Goal: Task Accomplishment & Management: Manage account settings

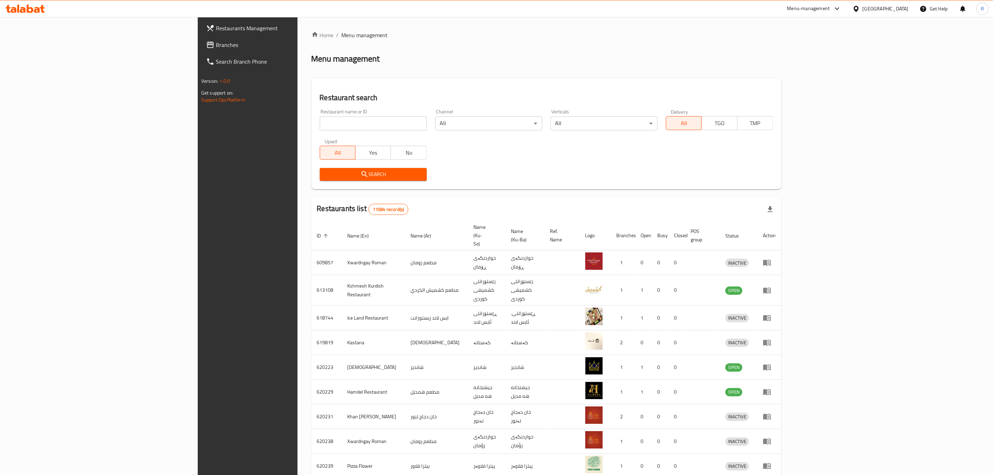
click at [337, 124] on input "search" at bounding box center [373, 123] width 107 height 14
type input "a"
type input "bashir h"
click at [362, 171] on icon "submit" at bounding box center [365, 174] width 6 height 6
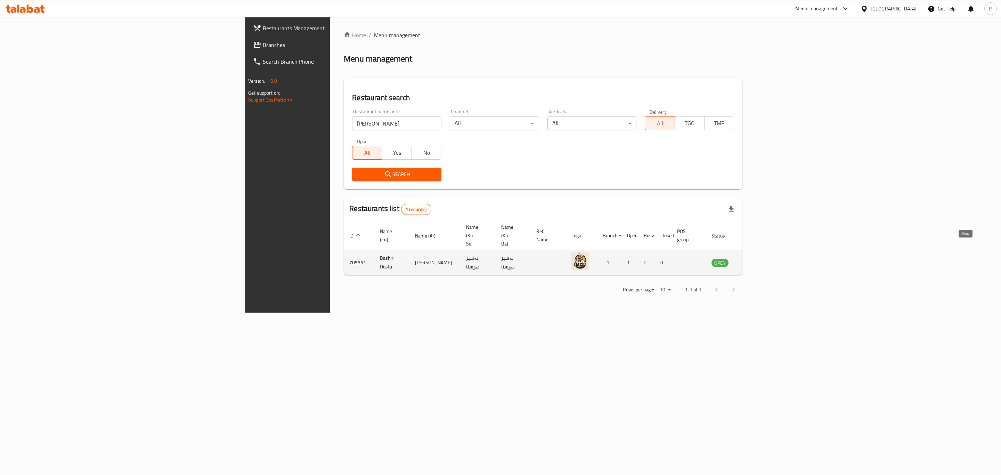
click at [757, 258] on icon "enhanced table" at bounding box center [752, 262] width 8 height 8
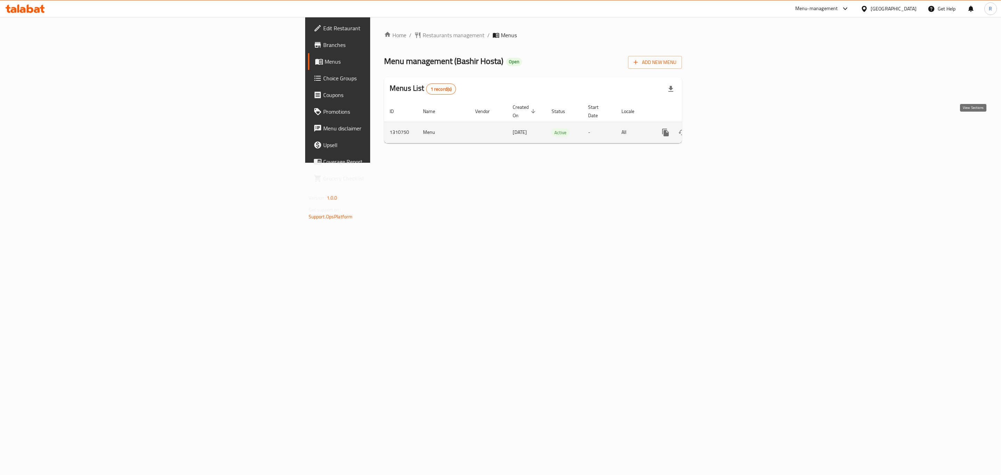
click at [719, 129] on icon "enhanced table" at bounding box center [716, 132] width 6 height 6
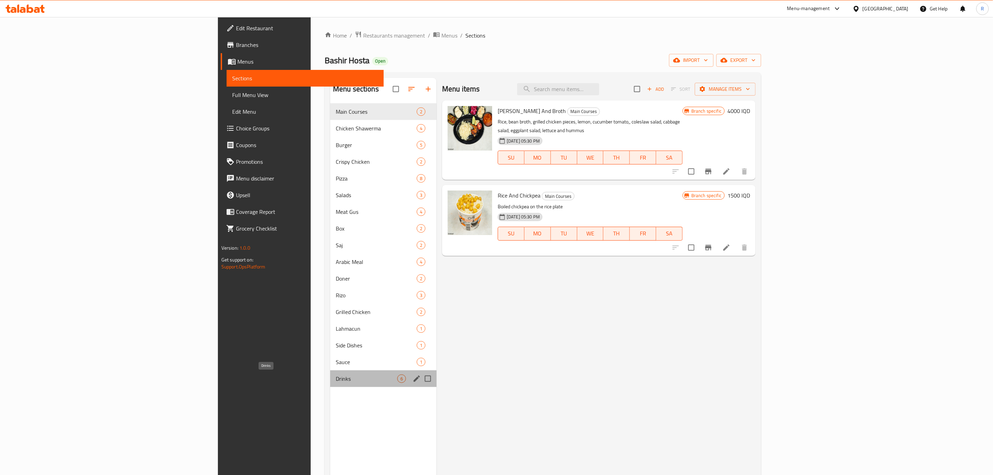
click at [336, 381] on span "Drinks" at bounding box center [367, 378] width 62 height 8
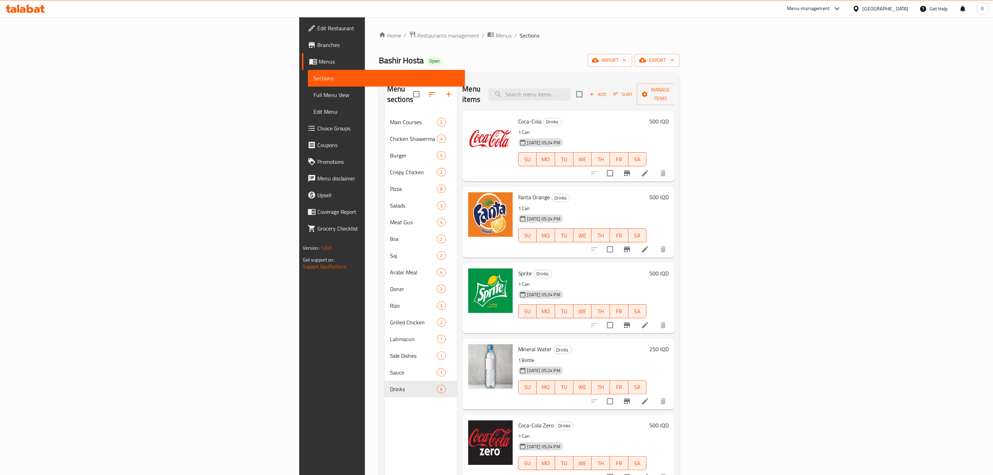
click at [669, 116] on h6 "500 IQD" at bounding box center [658, 121] width 19 height 10
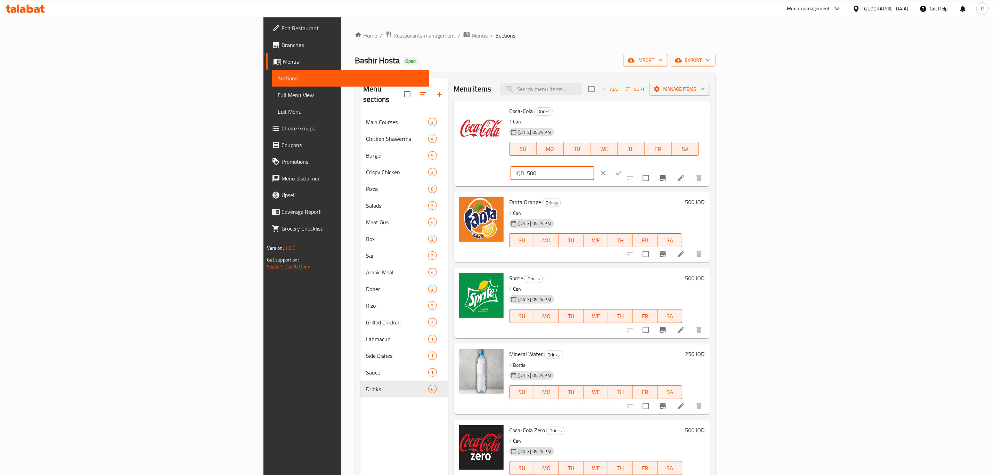
drag, startPoint x: 838, startPoint y: 121, endPoint x: 833, endPoint y: 122, distance: 5.1
click at [708, 121] on div "Coca-Cola Drinks 1 Can 09-09-2025 05:24 PM SU MO TU WE TH FR SA IQD 500 ​" at bounding box center [607, 143] width 201 height 80
type input "1000"
drag, startPoint x: 953, startPoint y: 115, endPoint x: 953, endPoint y: 151, distance: 36.2
click at [622, 170] on icon "ok" at bounding box center [618, 173] width 7 height 7
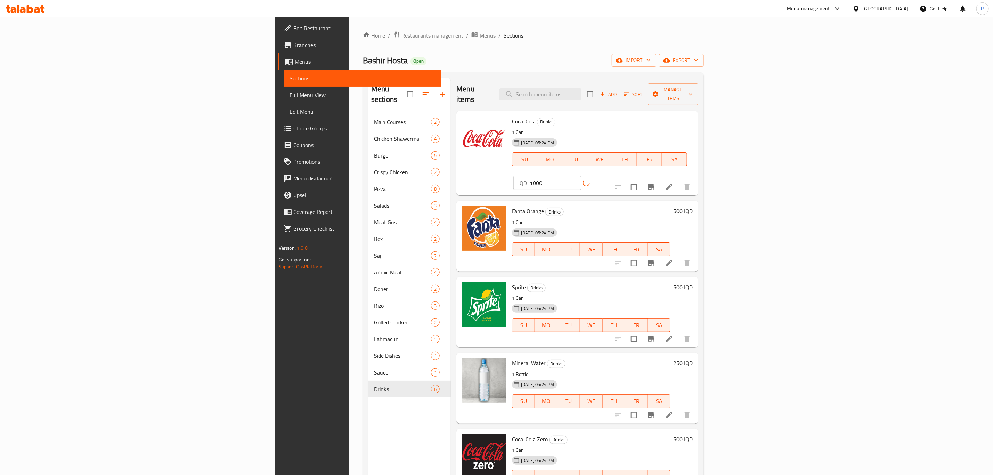
click at [693, 206] on h6 "500 IQD" at bounding box center [682, 211] width 19 height 10
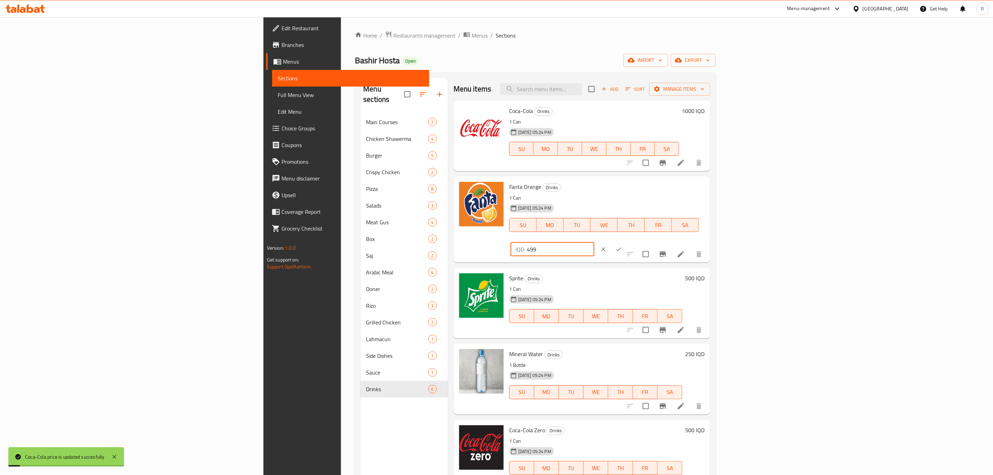
drag, startPoint x: 854, startPoint y: 191, endPoint x: 838, endPoint y: 191, distance: 16.3
click at [595, 242] on input "499" at bounding box center [560, 249] width 67 height 14
drag, startPoint x: 848, startPoint y: 189, endPoint x: 835, endPoint y: 189, distance: 12.9
click at [708, 189] on div "Fanta Orange Drinks 1 Can 09-09-2025 05:24 PM SU MO TU WE TH FR SA IQD 499 ​" at bounding box center [607, 219] width 201 height 80
type input "1000"
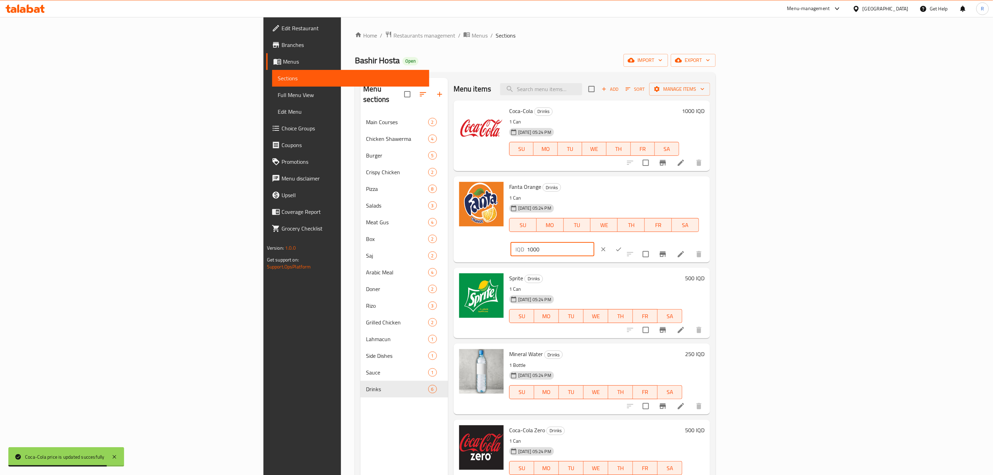
drag, startPoint x: 961, startPoint y: 190, endPoint x: 950, endPoint y: 220, distance: 32.4
click at [627, 242] on button "ok" at bounding box center [618, 249] width 15 height 15
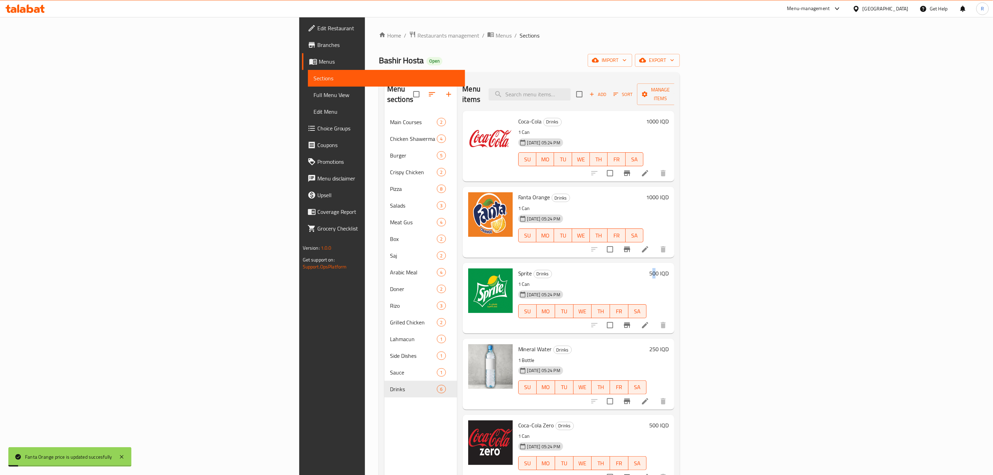
click at [669, 268] on h6 "500 IQD" at bounding box center [658, 273] width 19 height 10
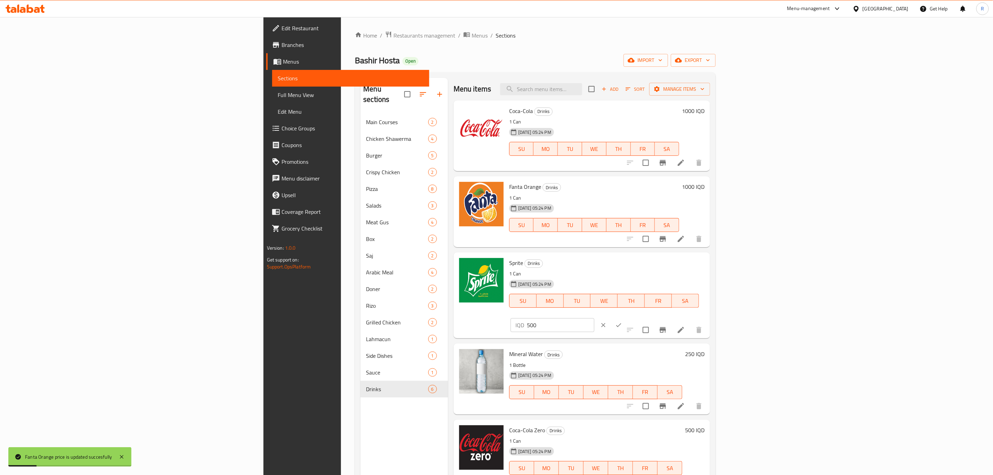
drag, startPoint x: 892, startPoint y: 267, endPoint x: 818, endPoint y: 267, distance: 74.1
click at [708, 268] on div "Sprite Drinks 1 Can 09-09-2025 05:24 PM SU MO TU WE TH FR SA IQD 500 ​" at bounding box center [607, 295] width 201 height 80
type input "1000"
click at [622, 322] on icon "ok" at bounding box center [618, 325] width 7 height 7
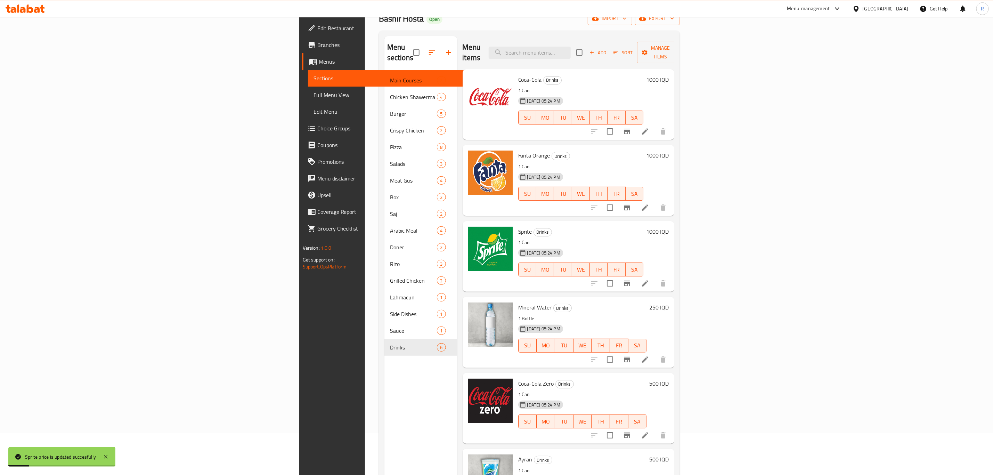
scroll to position [97, 0]
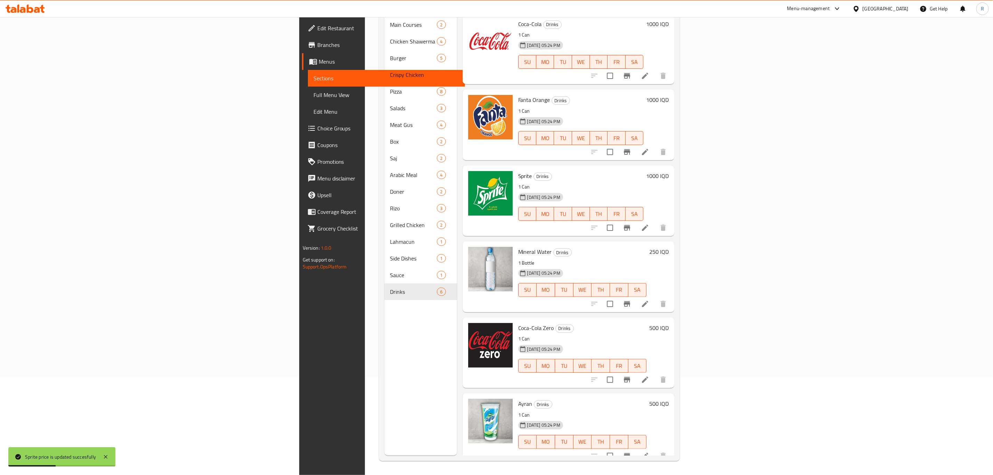
click at [669, 323] on h6 "500 IQD" at bounding box center [658, 328] width 19 height 10
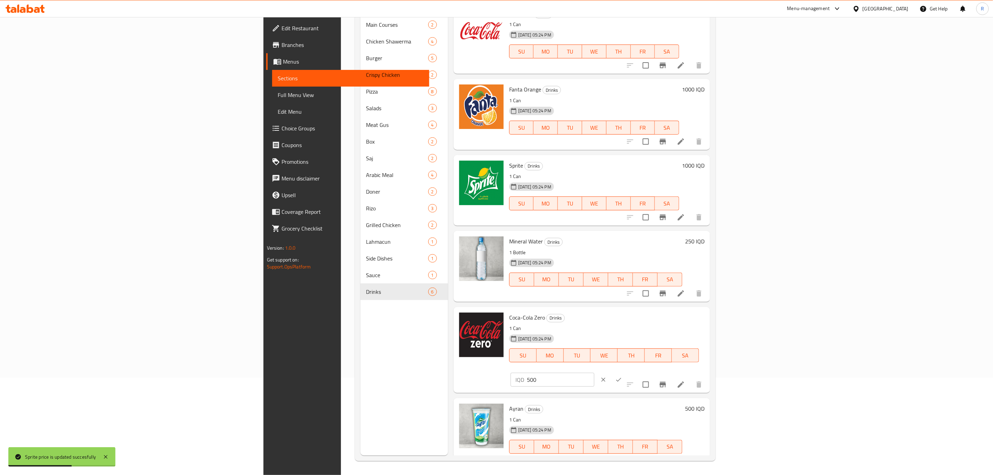
drag, startPoint x: 868, startPoint y: 322, endPoint x: 816, endPoint y: 318, distance: 52.3
click at [708, 318] on div "Coca-Cola Zero Drinks 1 Can 09-09-2025 05:24 PM SU MO TU WE TH FR SA IQD 500 ​" at bounding box center [607, 350] width 201 height 80
type input "1000"
click at [622, 376] on icon "ok" at bounding box center [618, 379] width 7 height 7
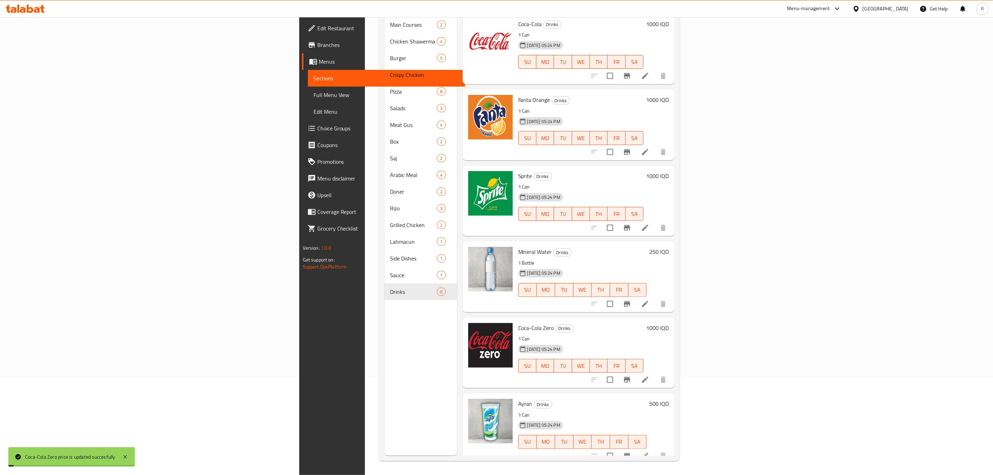
click at [669, 399] on h6 "500 IQD" at bounding box center [658, 404] width 19 height 10
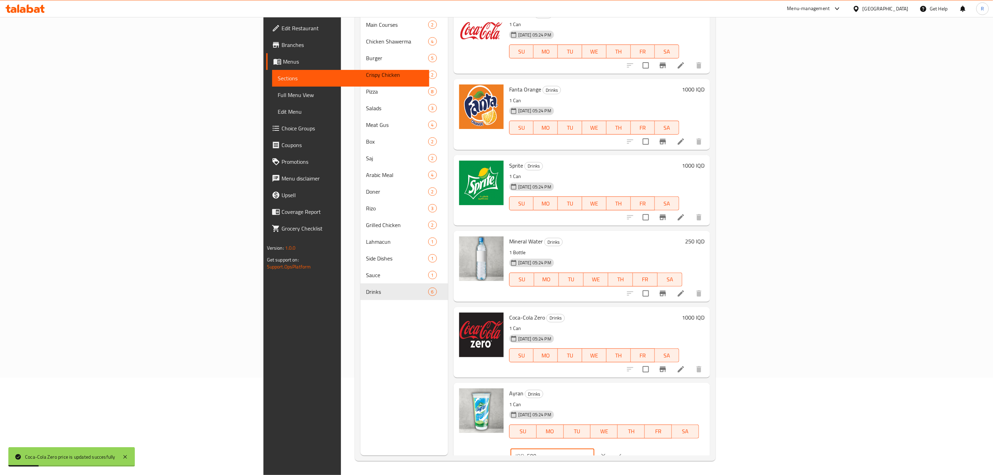
click at [708, 402] on div "Ayran Drinks 1 Can 09-09-2025 05:24 PM SU MO TU WE TH FR SA IQD 500 ​" at bounding box center [607, 426] width 201 height 80
type input "1000"
drag, startPoint x: 954, startPoint y: 396, endPoint x: 920, endPoint y: 406, distance: 35.1
click at [622, 452] on icon "ok" at bounding box center [618, 455] width 7 height 7
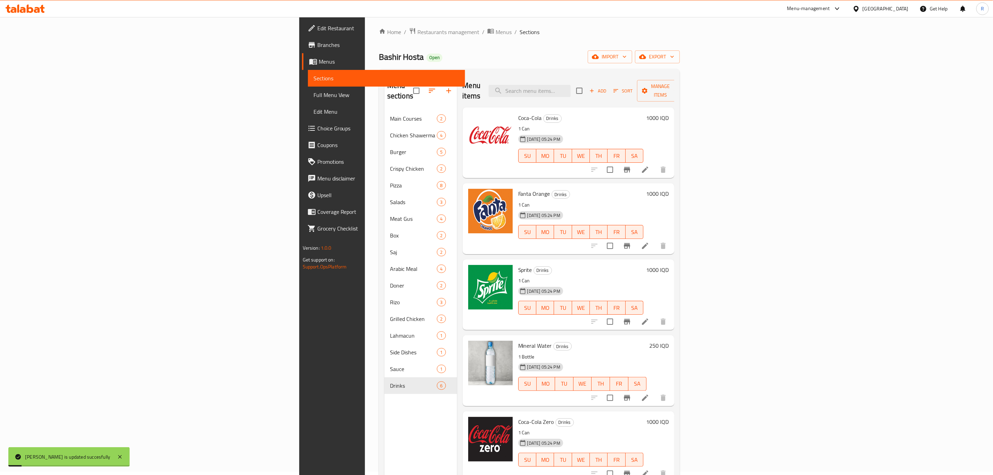
scroll to position [0, 0]
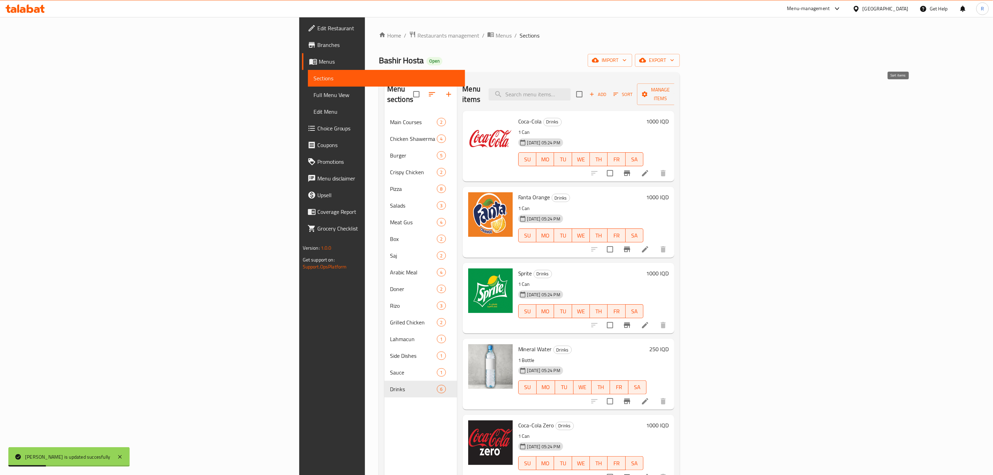
click at [619, 91] on icon "button" at bounding box center [616, 94] width 6 height 6
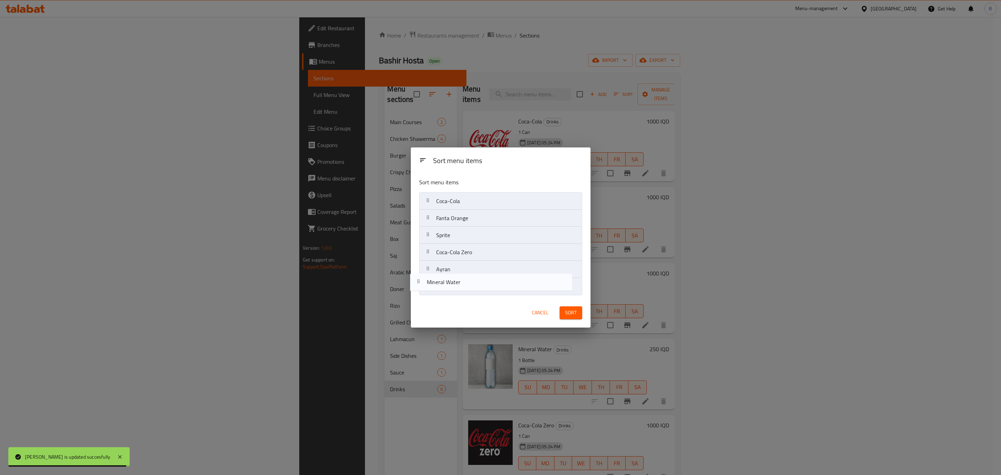
drag, startPoint x: 469, startPoint y: 249, endPoint x: 459, endPoint y: 284, distance: 35.9
click at [459, 284] on nav "Coca-Cola Fanta Orange Sprite Mineral Water Coca-Cola Zero Ayran" at bounding box center [500, 243] width 163 height 103
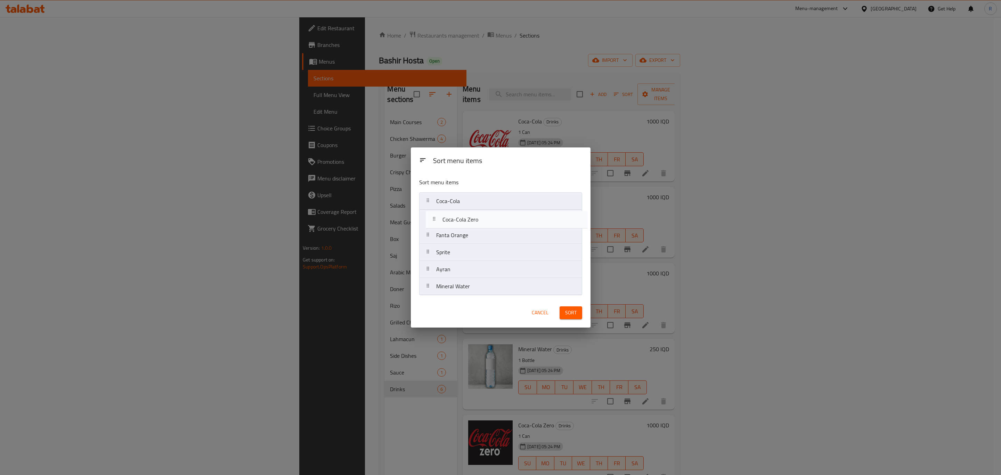
drag, startPoint x: 466, startPoint y: 251, endPoint x: 472, endPoint y: 215, distance: 36.4
click at [472, 215] on nav "Coca-Cola Fanta Orange Sprite Coca-Cola Zero Ayran Mineral Water" at bounding box center [500, 243] width 163 height 103
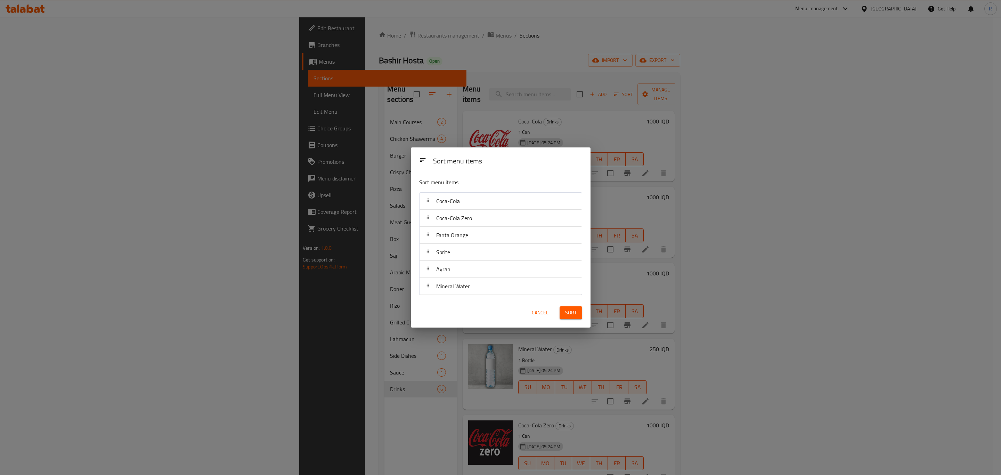
drag, startPoint x: 565, startPoint y: 309, endPoint x: 558, endPoint y: 344, distance: 35.5
click at [566, 309] on span "Sort" at bounding box center [570, 312] width 11 height 9
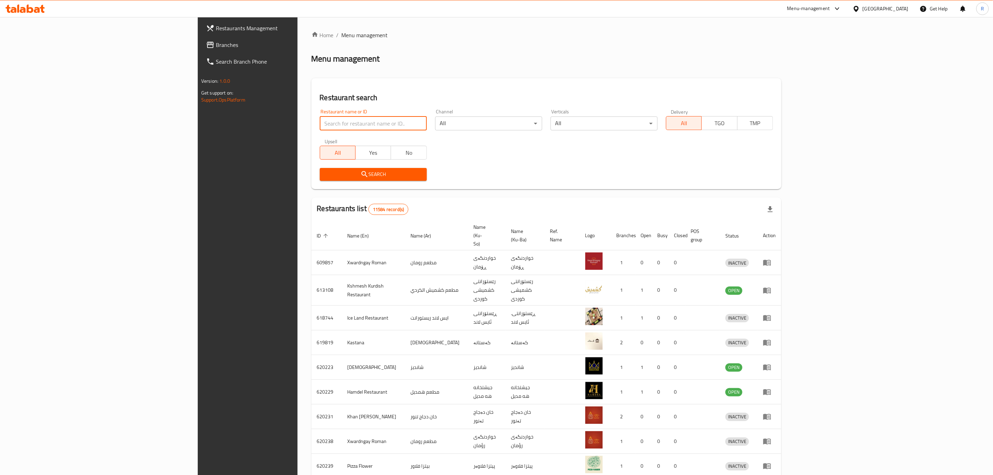
click at [320, 122] on input "search" at bounding box center [373, 123] width 107 height 14
paste input "636422"
type input "636422"
click at [325, 175] on span "Search" at bounding box center [373, 174] width 96 height 9
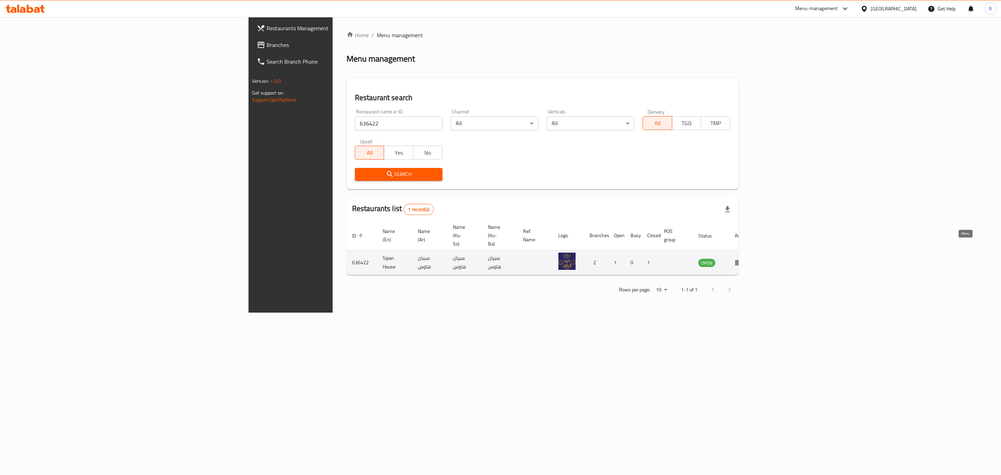
click at [743, 260] on icon "enhanced table" at bounding box center [739, 263] width 8 height 6
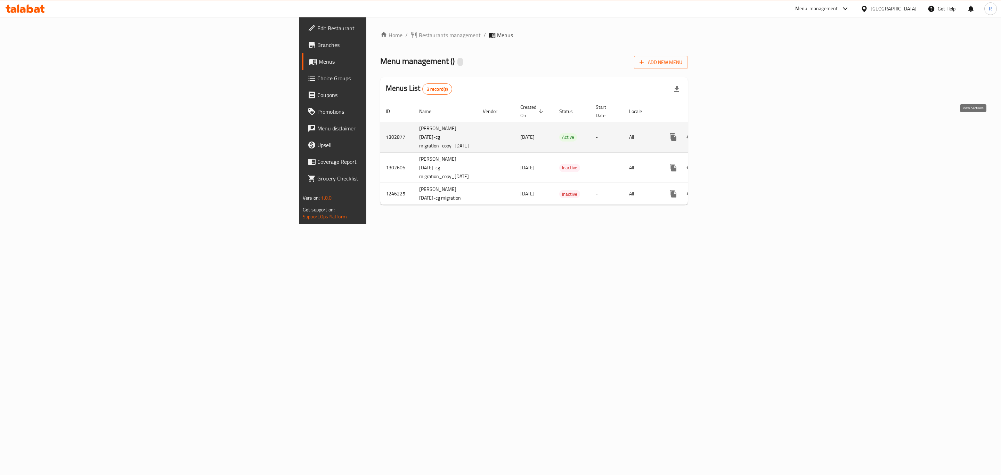
click at [728, 133] on icon "enhanced table" at bounding box center [723, 137] width 8 height 8
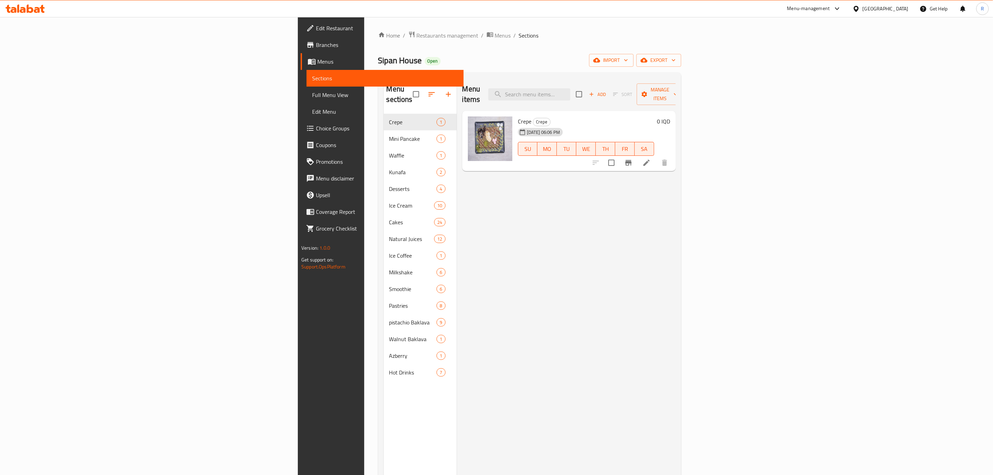
click at [457, 160] on div "Menu items Add Sort Manage items Crepe Crepe [DATE] 06:06 PM SU MO TU WE TH FR …" at bounding box center [566, 315] width 219 height 475
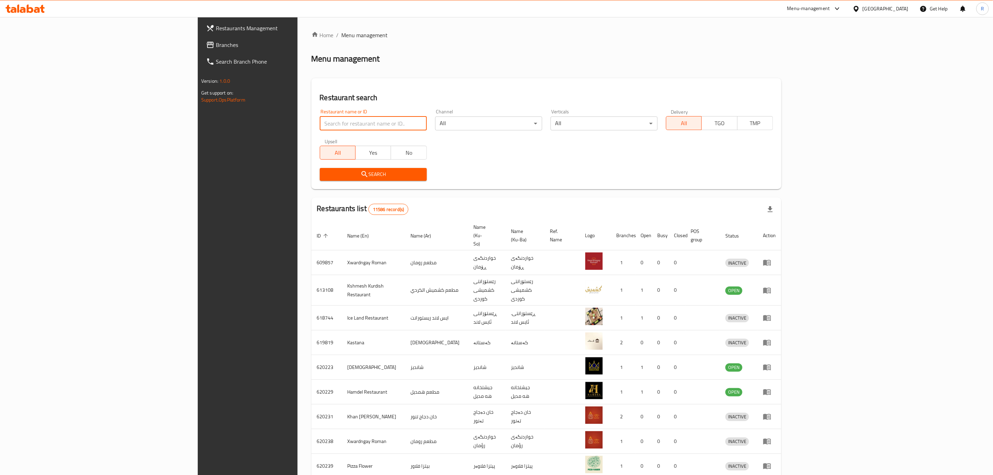
click at [320, 117] on input "search" at bounding box center [373, 123] width 107 height 14
type input "harem swee"
click at [325, 170] on span "Search" at bounding box center [373, 174] width 96 height 9
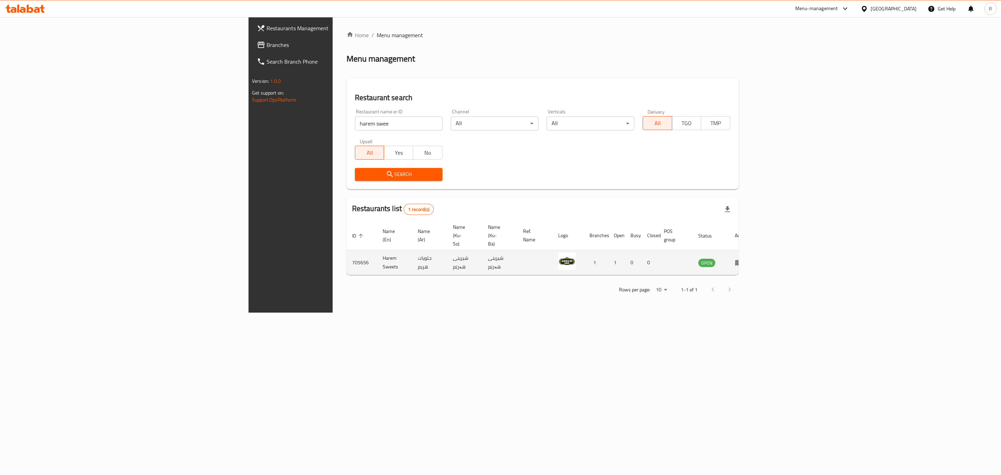
click at [742, 261] on icon "enhanced table" at bounding box center [741, 262] width 2 height 3
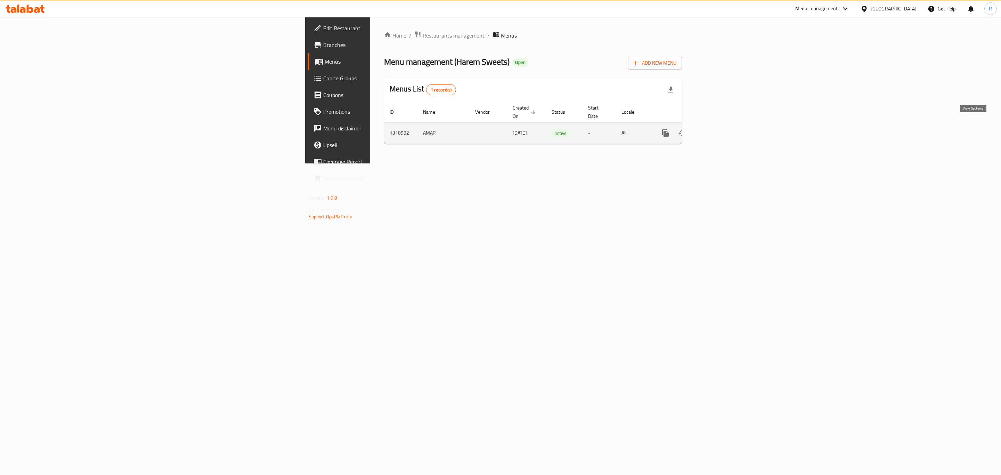
click at [720, 129] on icon "enhanced table" at bounding box center [716, 133] width 8 height 8
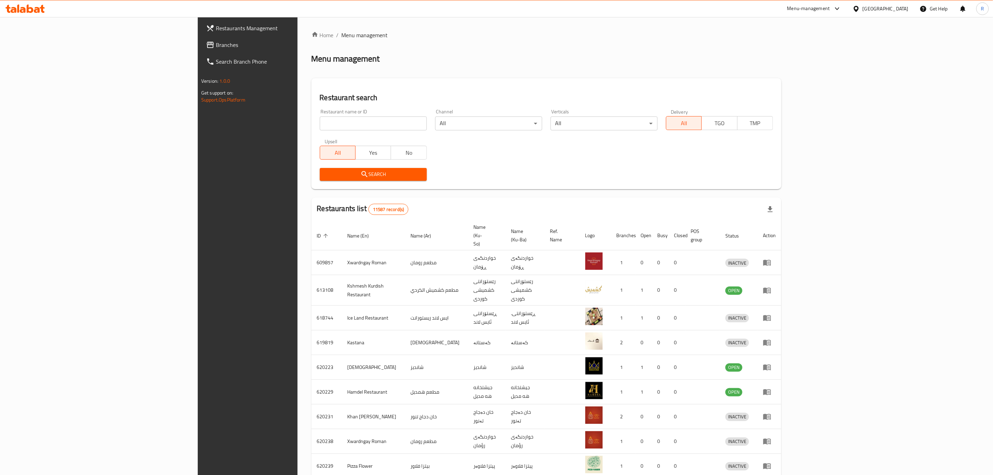
click at [320, 122] on input "search" at bounding box center [373, 123] width 107 height 14
type input "bas m"
click at [325, 174] on span "Search" at bounding box center [373, 174] width 96 height 9
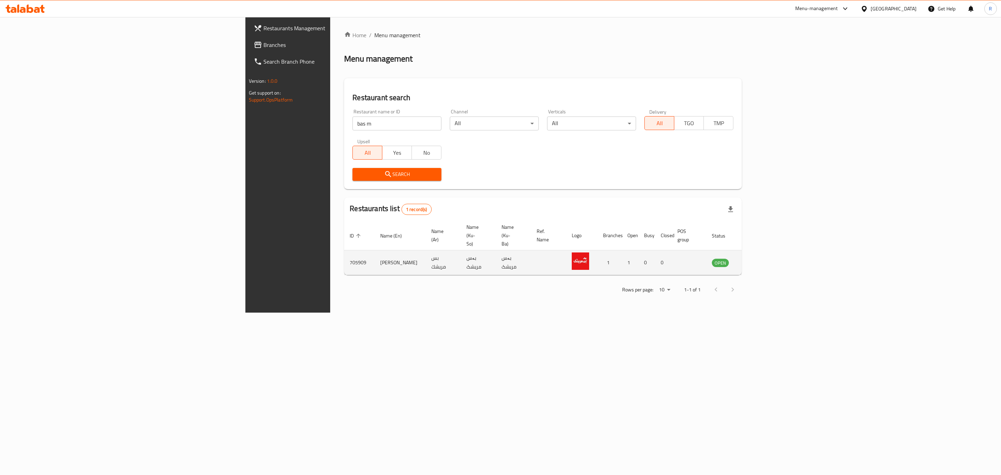
click at [757, 260] on icon "enhanced table" at bounding box center [753, 263] width 8 height 6
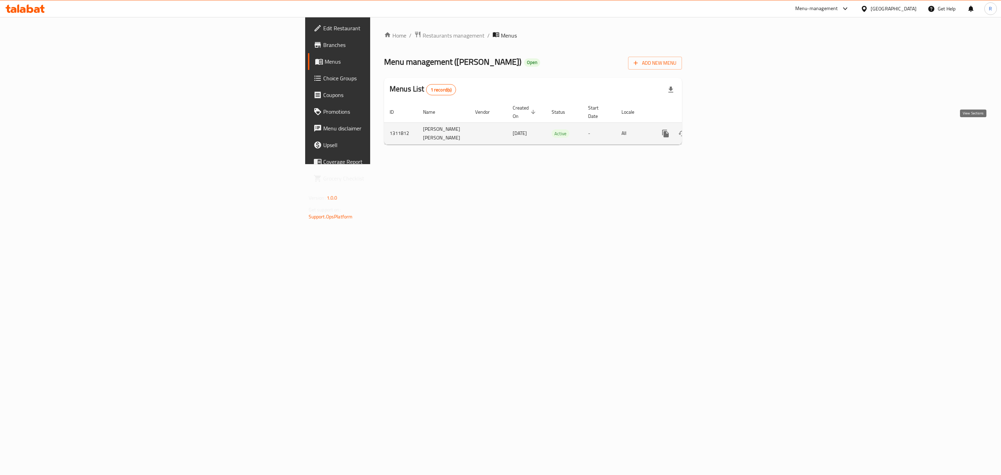
click at [720, 129] on icon "enhanced table" at bounding box center [716, 133] width 8 height 8
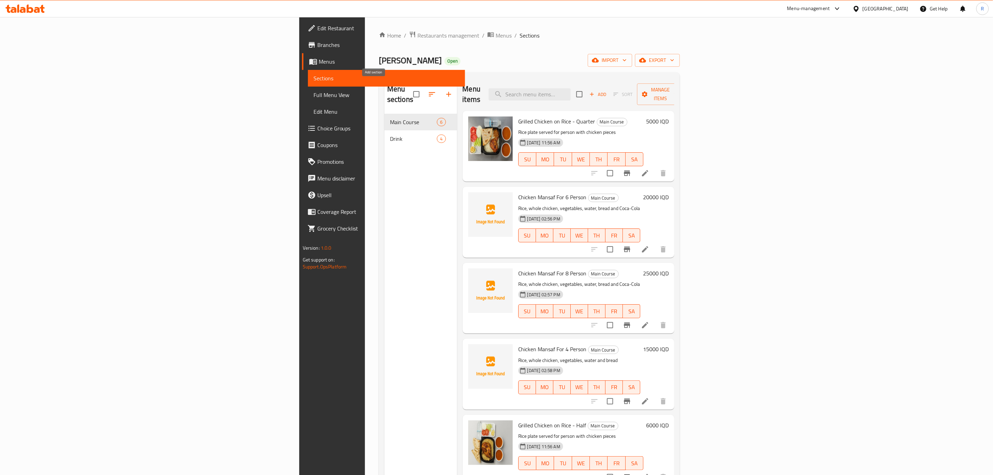
click at [446, 92] on icon "button" at bounding box center [448, 94] width 5 height 5
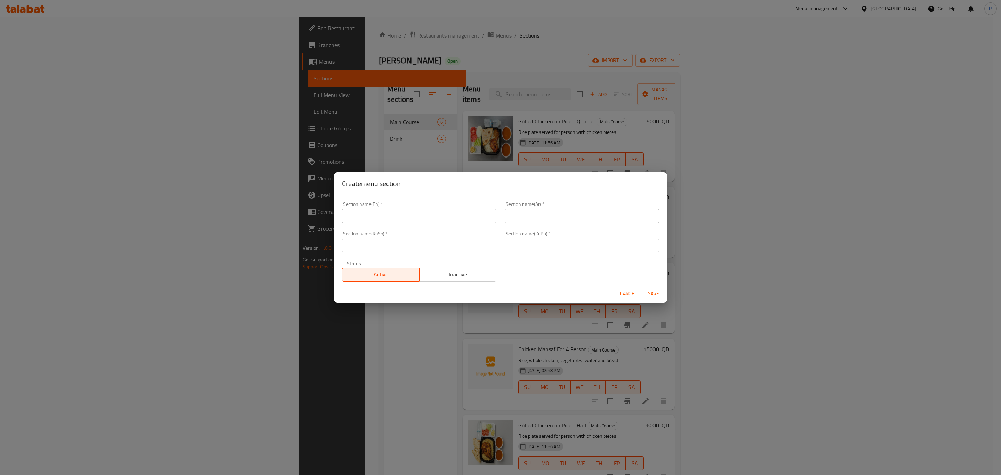
click at [386, 214] on input "text" at bounding box center [419, 216] width 154 height 14
type input "Mansaf"
click at [520, 216] on input "text" at bounding box center [582, 216] width 154 height 14
type input "منسف"
click at [542, 248] on input "text" at bounding box center [582, 246] width 154 height 14
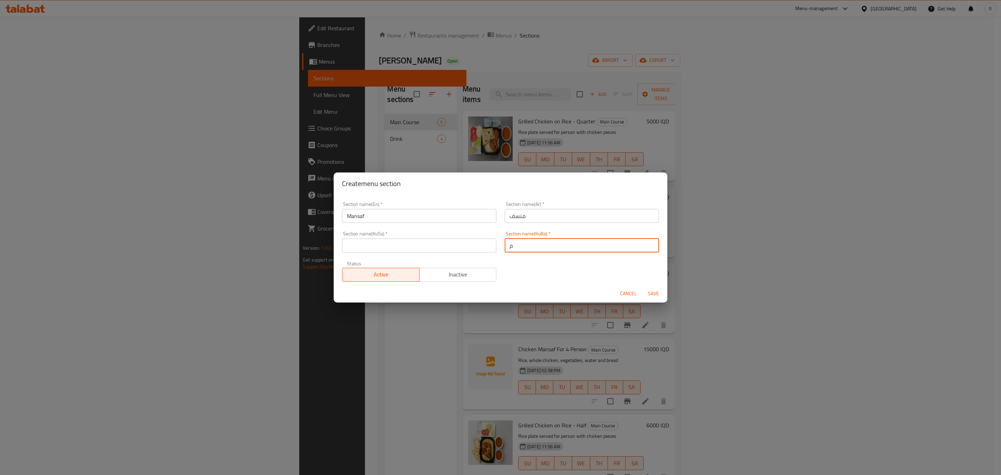
type input "منسف"
click at [398, 247] on input "text" at bounding box center [419, 246] width 154 height 14
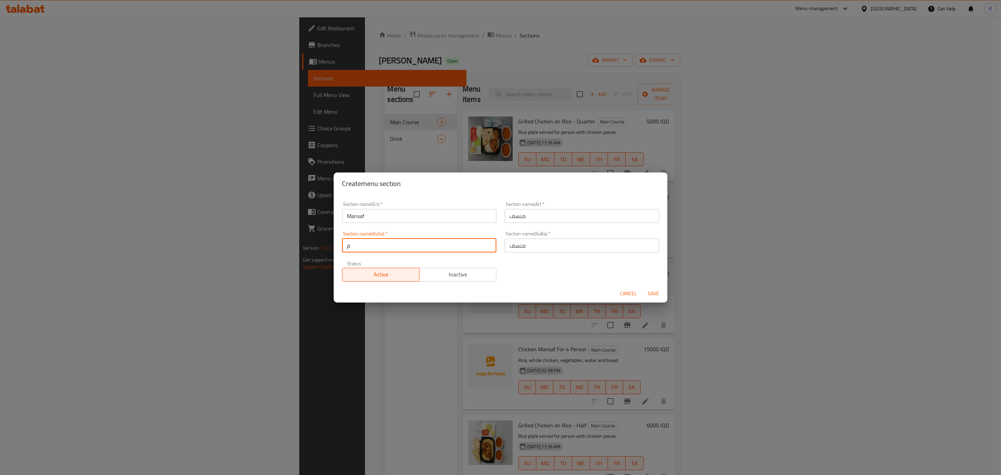
type input "منسف"
drag, startPoint x: 653, startPoint y: 290, endPoint x: 641, endPoint y: 309, distance: 22.4
click at [652, 292] on span "Save" at bounding box center [653, 293] width 17 height 9
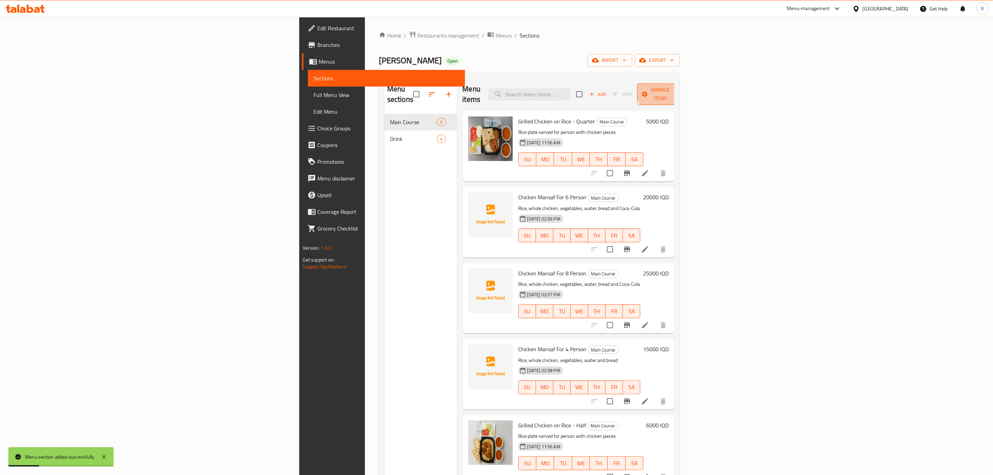
click at [678, 90] on span "Manage items" at bounding box center [660, 94] width 35 height 17
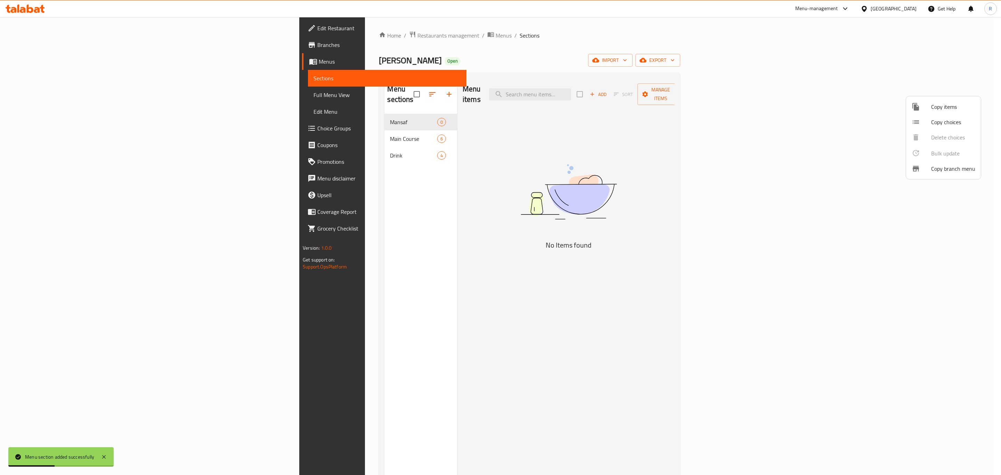
click at [934, 108] on span "Copy items" at bounding box center [953, 107] width 44 height 8
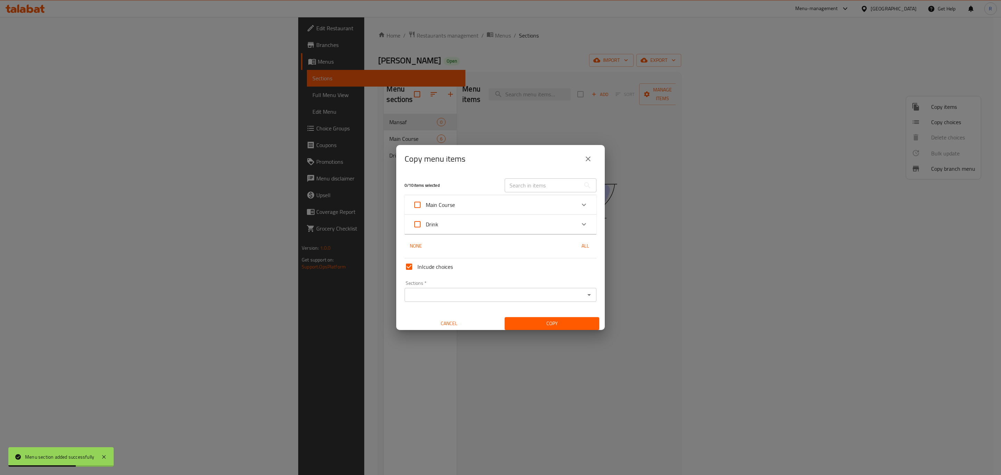
click at [580, 206] on icon "Expand" at bounding box center [584, 205] width 8 height 8
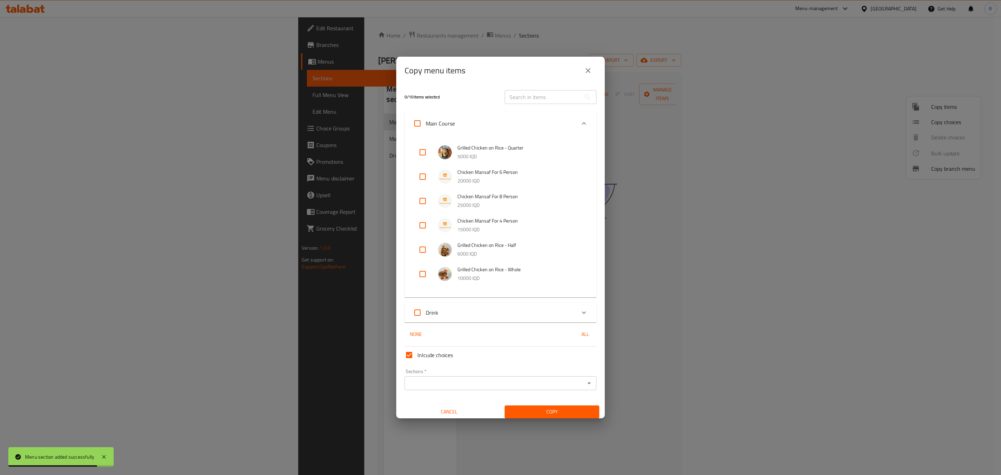
click at [422, 178] on input "checkbox" at bounding box center [422, 176] width 17 height 17
checkbox input "true"
click at [424, 200] on input "checkbox" at bounding box center [422, 201] width 17 height 17
checkbox input "true"
click at [425, 226] on input "checkbox" at bounding box center [422, 225] width 17 height 17
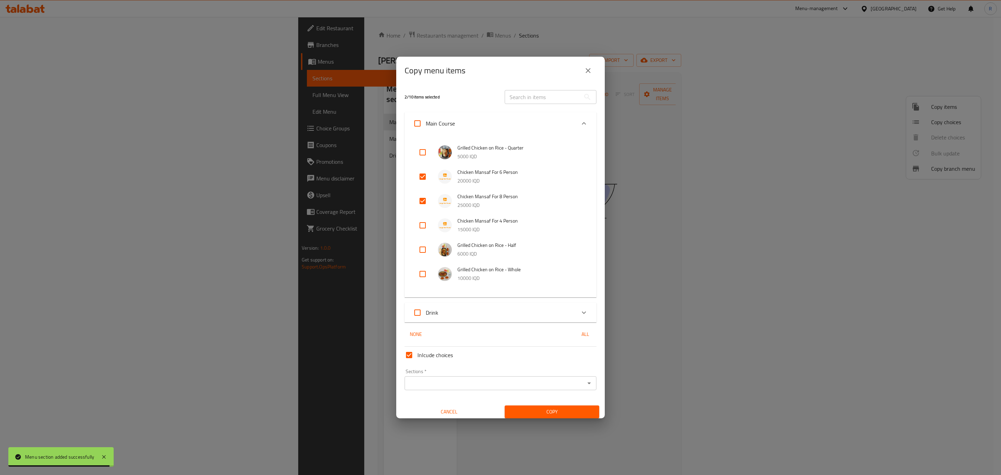
checkbox input "true"
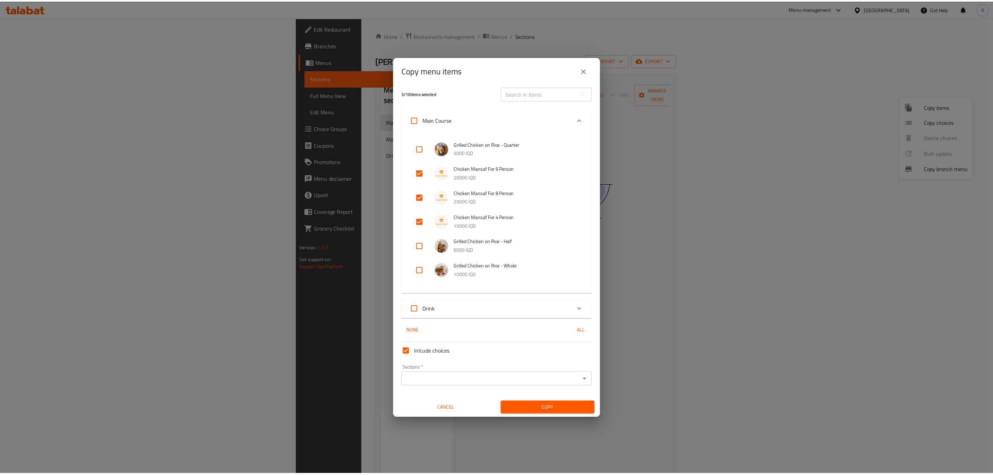
scroll to position [4, 0]
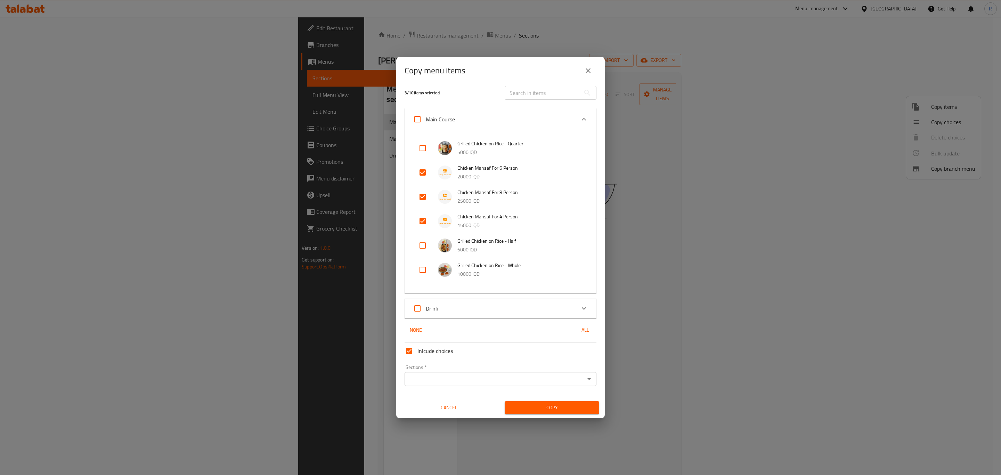
click at [457, 376] on input "Sections   *" at bounding box center [495, 379] width 176 height 10
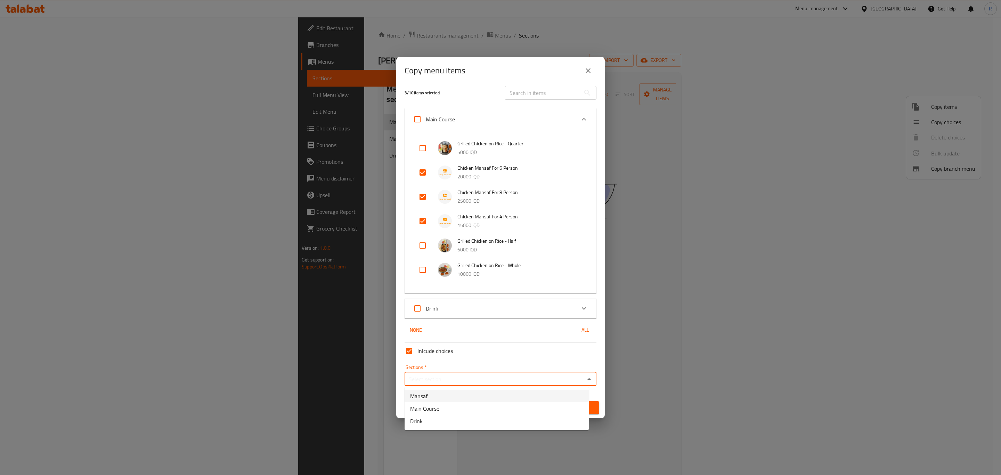
click at [447, 395] on li "Mansaf" at bounding box center [497, 396] width 184 height 13
type input "Mansaf"
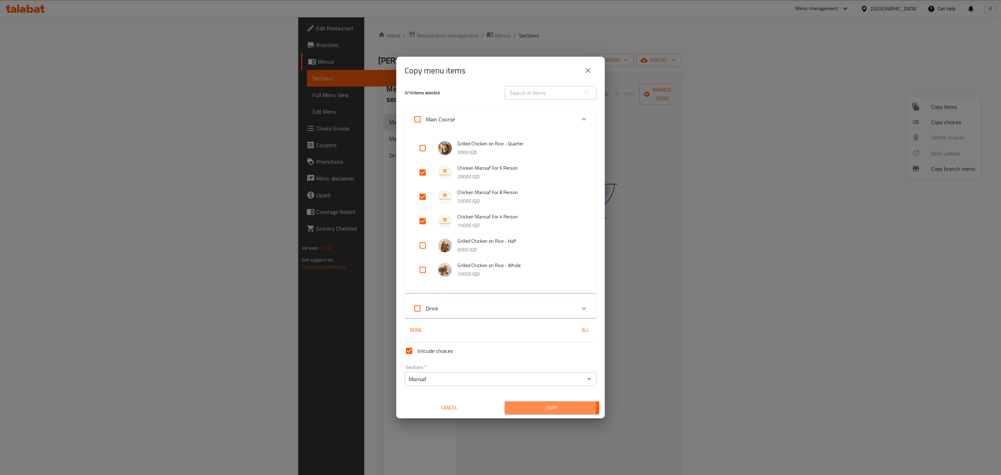
click at [518, 406] on span "Copy" at bounding box center [551, 407] width 83 height 9
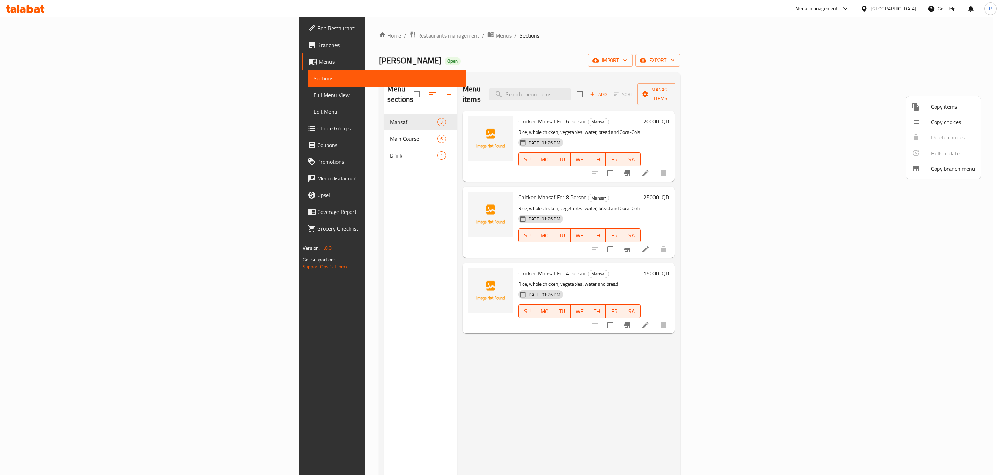
click at [740, 403] on div at bounding box center [500, 237] width 1001 height 475
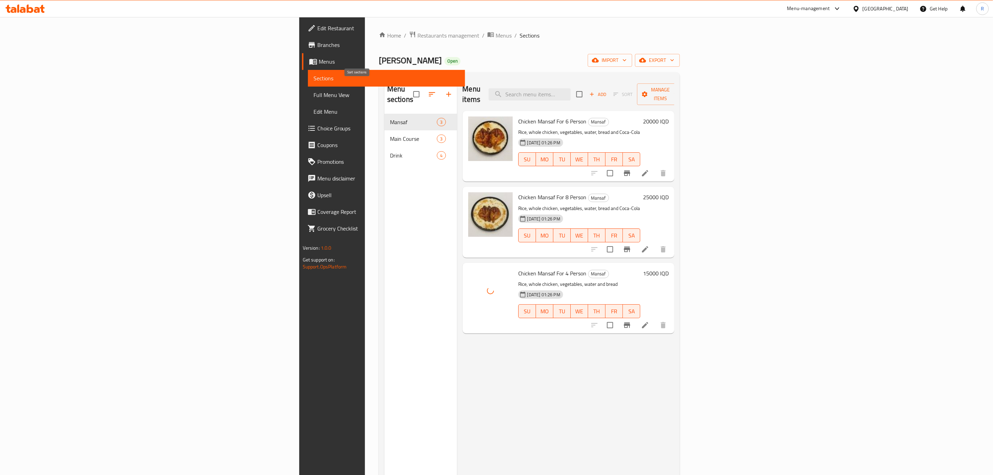
click at [428, 92] on icon "button" at bounding box center [432, 94] width 8 height 8
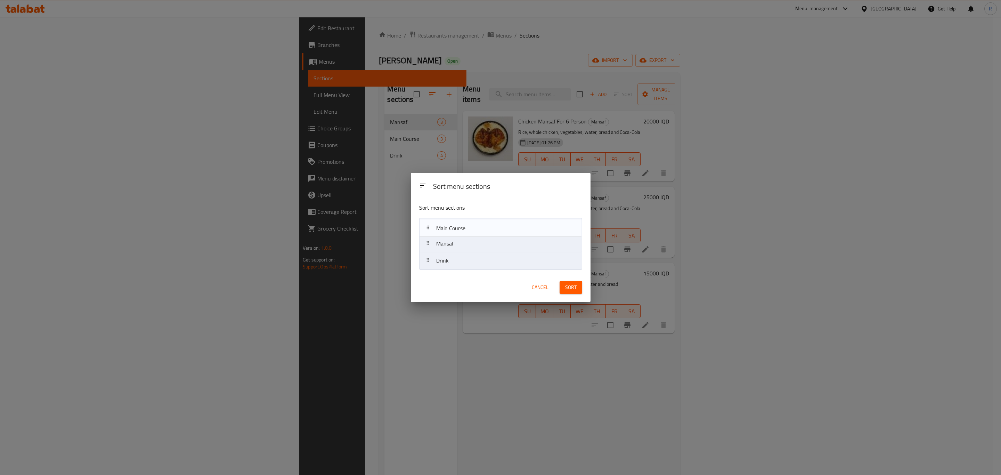
drag, startPoint x: 443, startPoint y: 245, endPoint x: 444, endPoint y: 228, distance: 16.8
click at [444, 228] on nav "Mansaf Main Course Drink" at bounding box center [500, 244] width 163 height 52
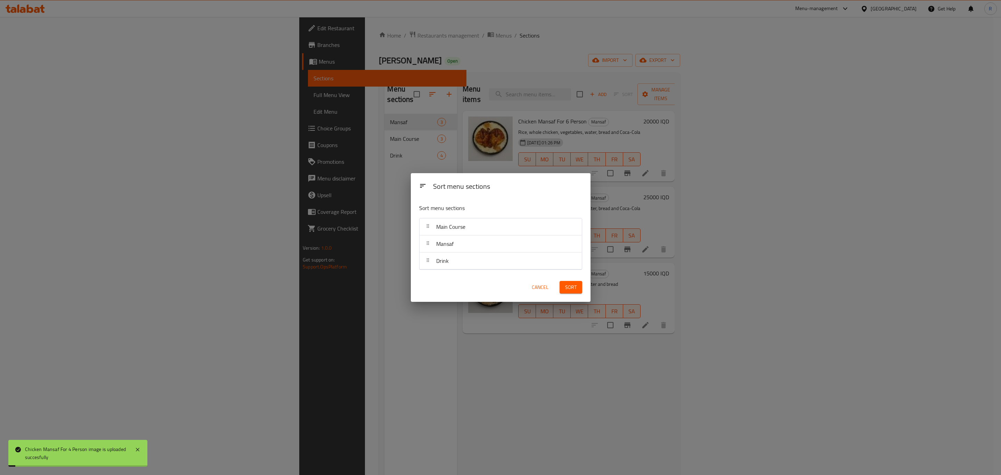
click at [567, 291] on span "Sort" at bounding box center [570, 287] width 11 height 9
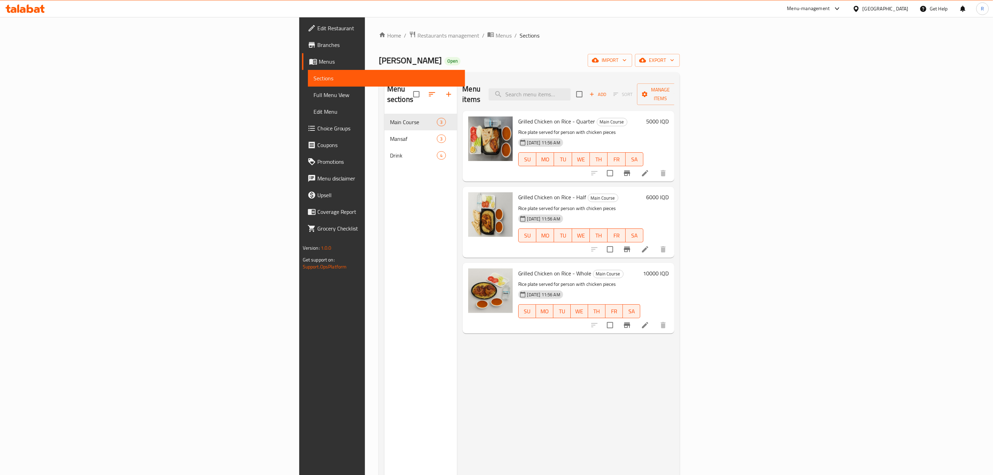
click at [457, 374] on div "Menu items Add Sort Manage items Grilled Chicken on Rice - Quarter Main Course …" at bounding box center [566, 315] width 218 height 475
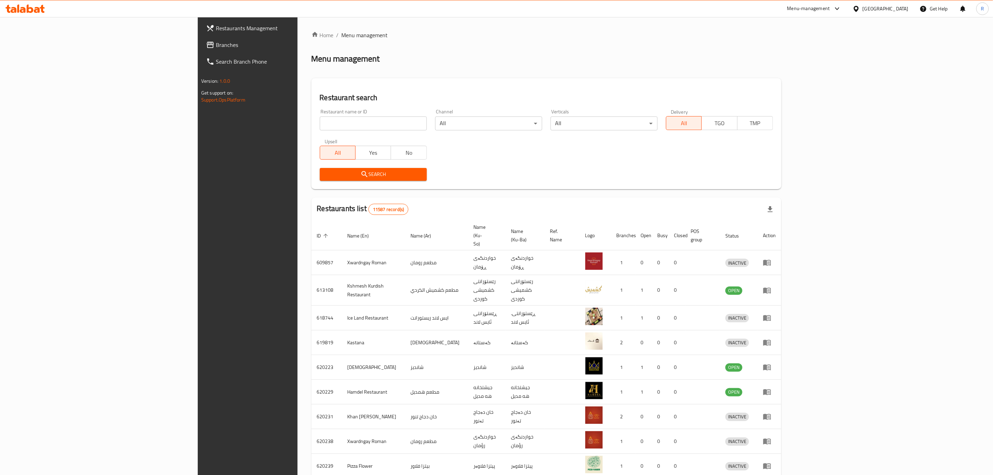
click at [364, 122] on input "search" at bounding box center [373, 123] width 107 height 14
type input "harem swee"
click at [361, 172] on icon "submit" at bounding box center [365, 174] width 8 height 8
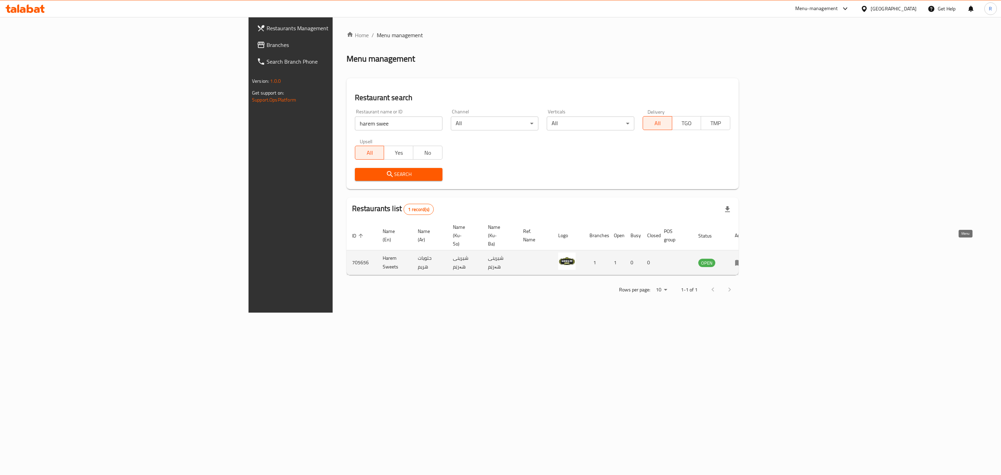
click at [748, 258] on link "enhanced table" at bounding box center [741, 262] width 13 height 8
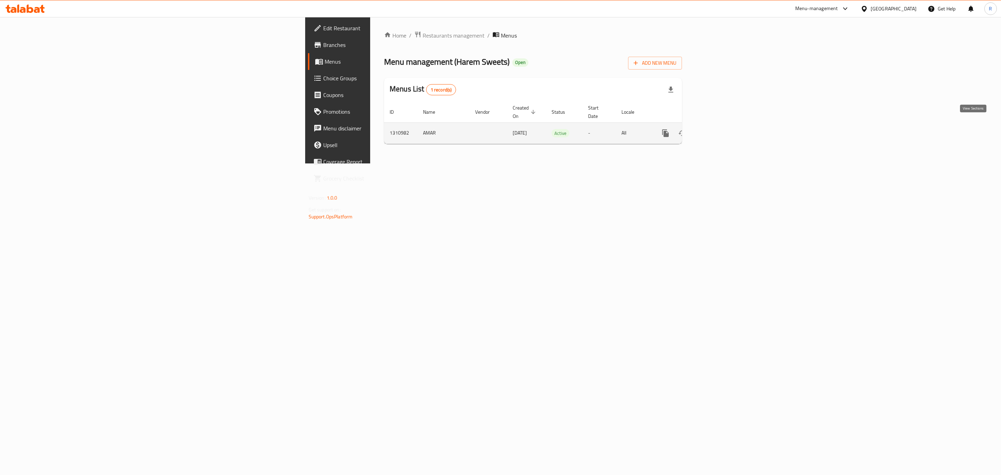
click at [720, 129] on icon "enhanced table" at bounding box center [716, 133] width 8 height 8
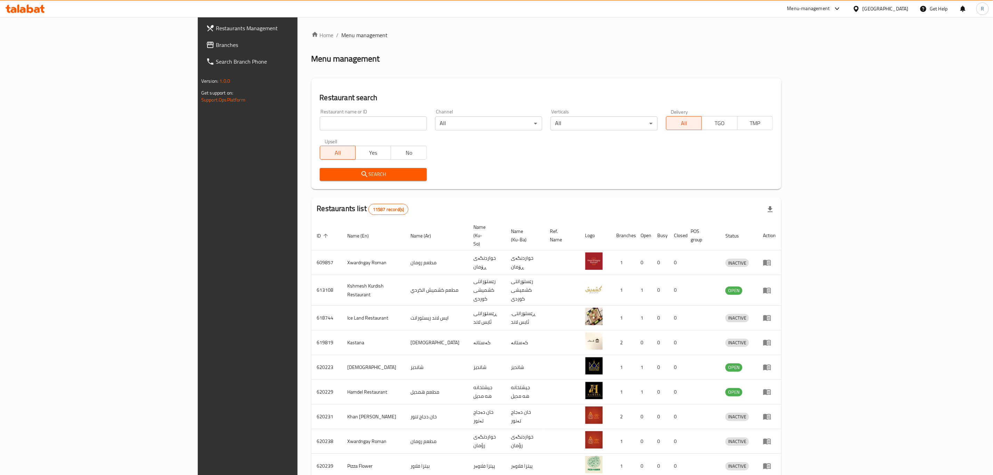
click at [320, 127] on input "search" at bounding box center [373, 123] width 107 height 14
paste input "705656"
type input "705656"
click button "Search" at bounding box center [373, 174] width 107 height 13
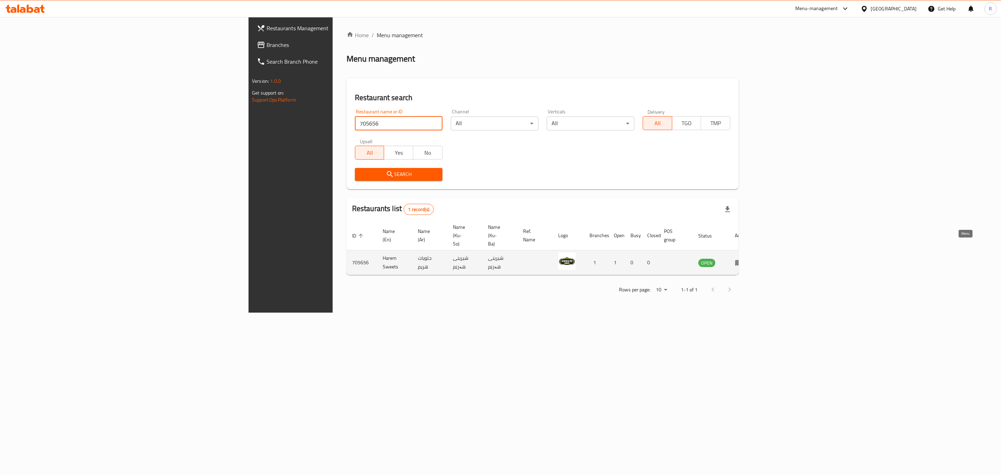
click at [743, 258] on icon "enhanced table" at bounding box center [739, 262] width 8 height 8
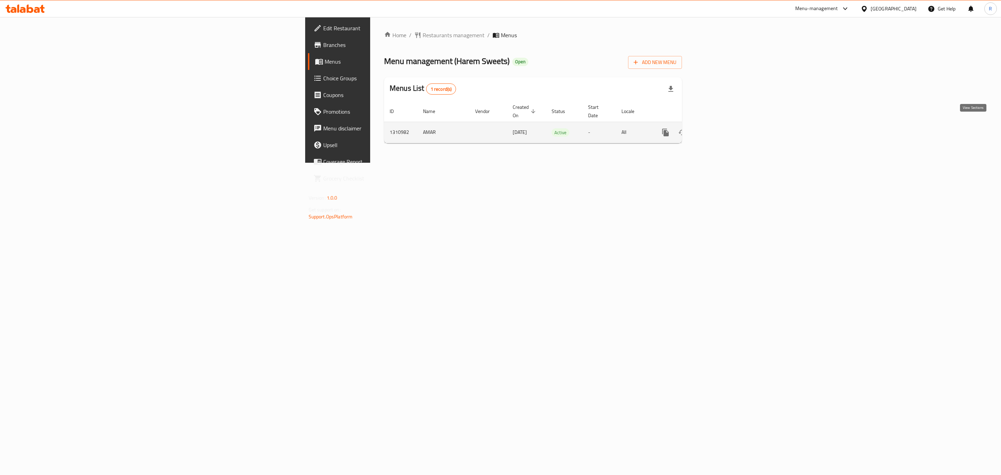
click at [720, 128] on icon "enhanced table" at bounding box center [716, 132] width 8 height 8
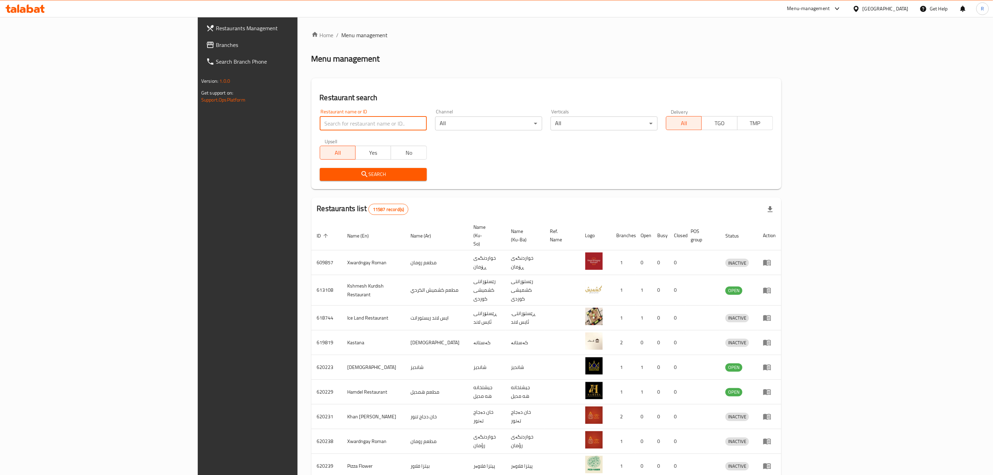
click at [332, 121] on input "search" at bounding box center [373, 123] width 107 height 14
click at [320, 118] on input "search" at bounding box center [373, 123] width 107 height 14
paste input "705656"
type input "705656"
click at [325, 172] on span "Search" at bounding box center [373, 174] width 96 height 9
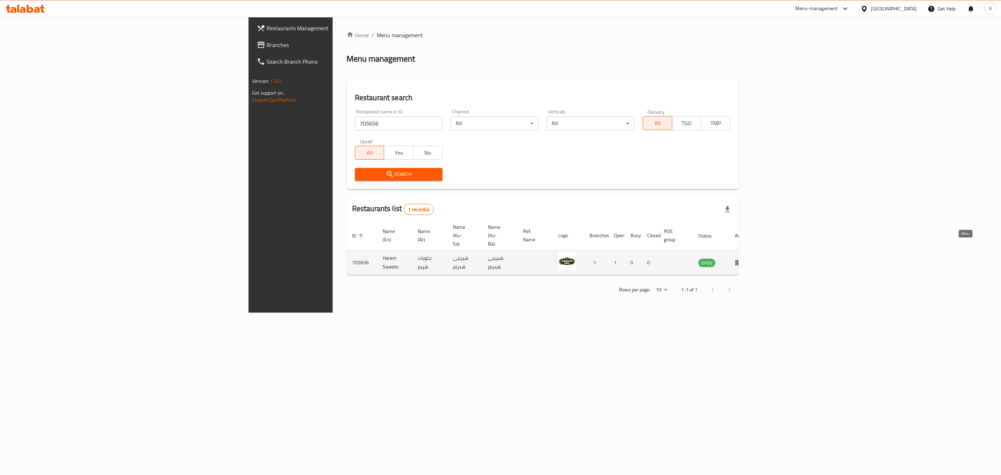
click at [743, 260] on icon "enhanced table" at bounding box center [739, 263] width 8 height 6
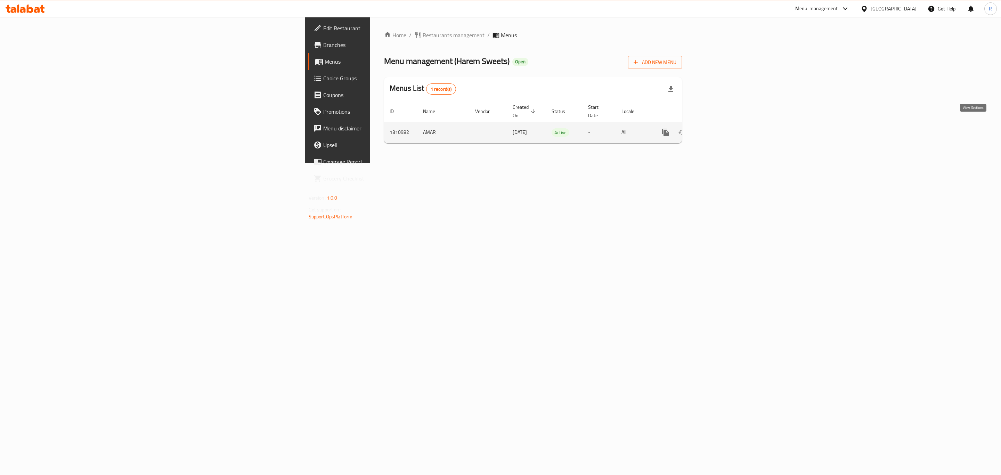
click at [720, 128] on icon "enhanced table" at bounding box center [716, 132] width 8 height 8
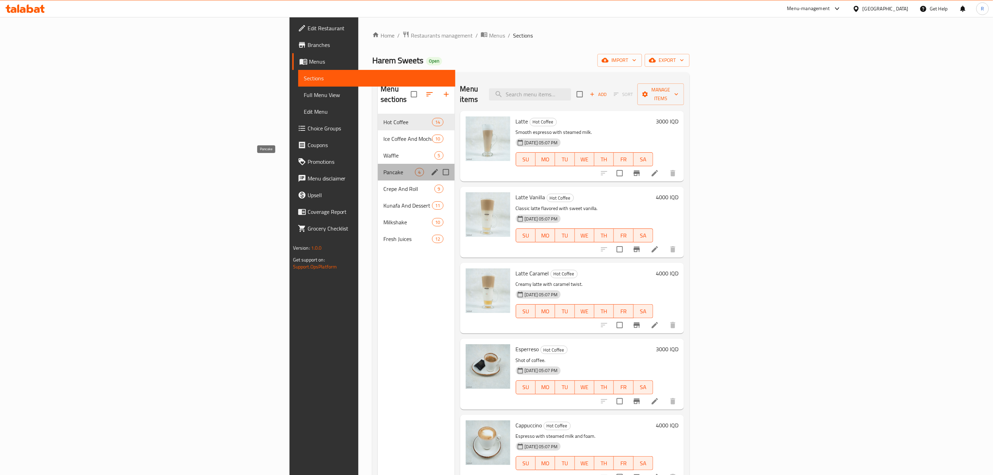
click at [384, 168] on span "Pancake" at bounding box center [400, 172] width 32 height 8
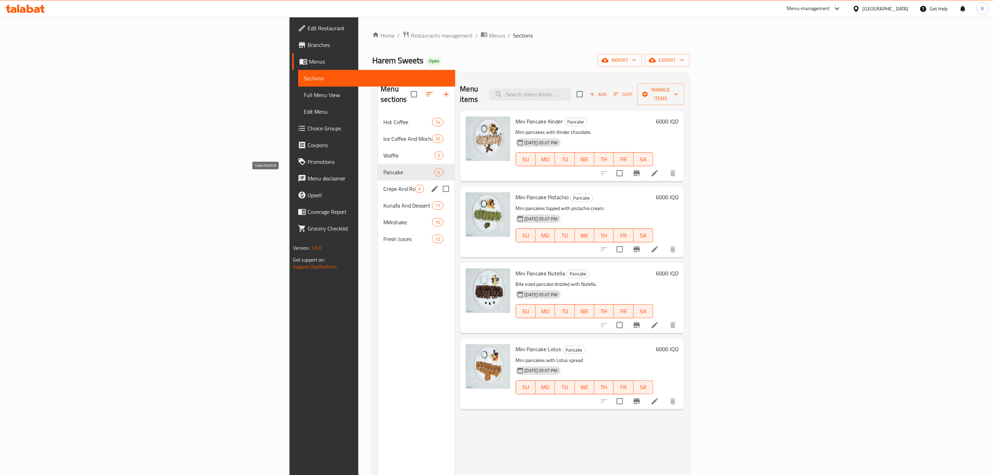
click at [384, 185] on span "Crepe And Roll" at bounding box center [400, 189] width 32 height 8
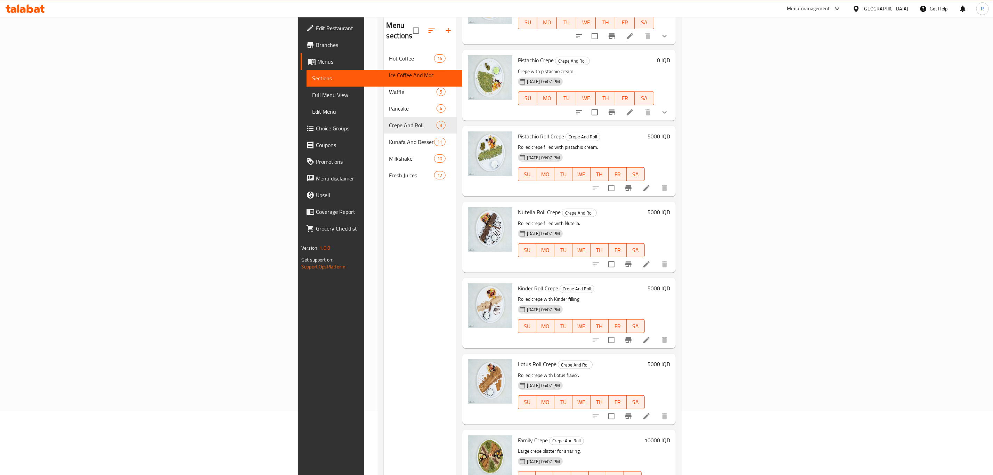
scroll to position [97, 0]
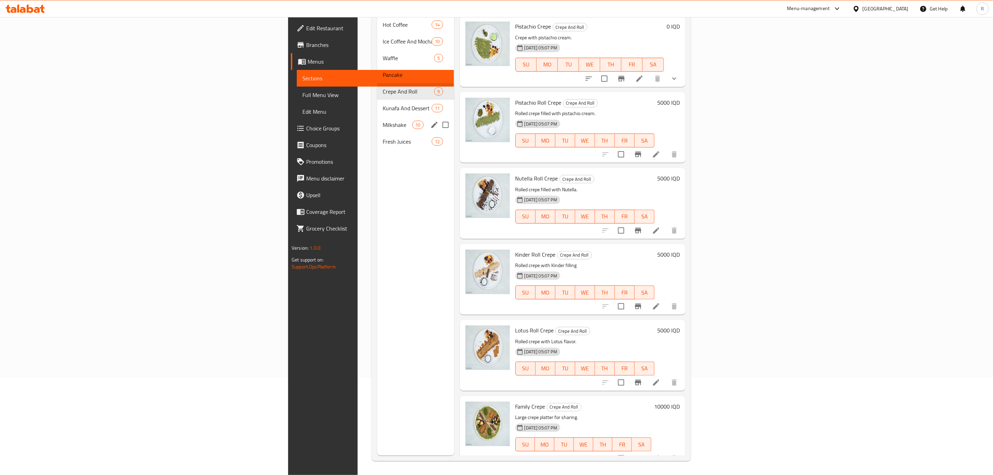
click at [377, 120] on div "Milkshake 10" at bounding box center [415, 124] width 77 height 17
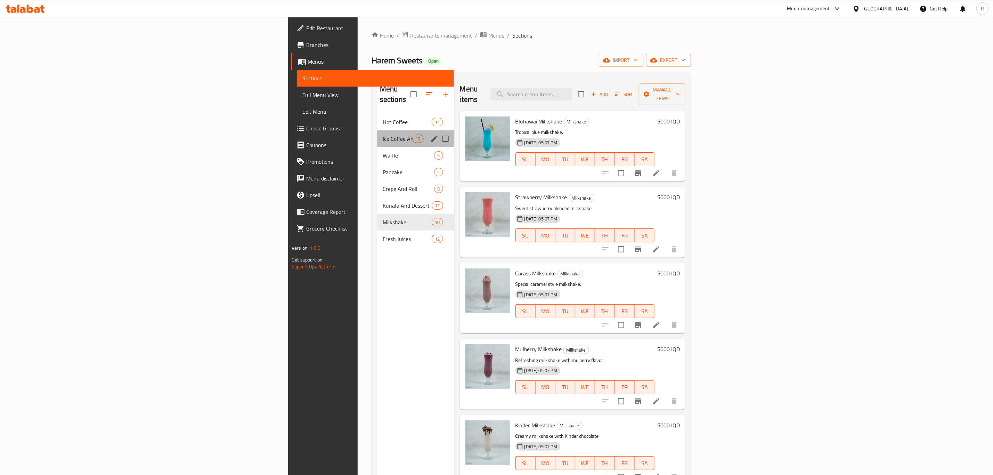
click at [377, 130] on div "Ice Coffee And Mocha 10" at bounding box center [415, 138] width 77 height 17
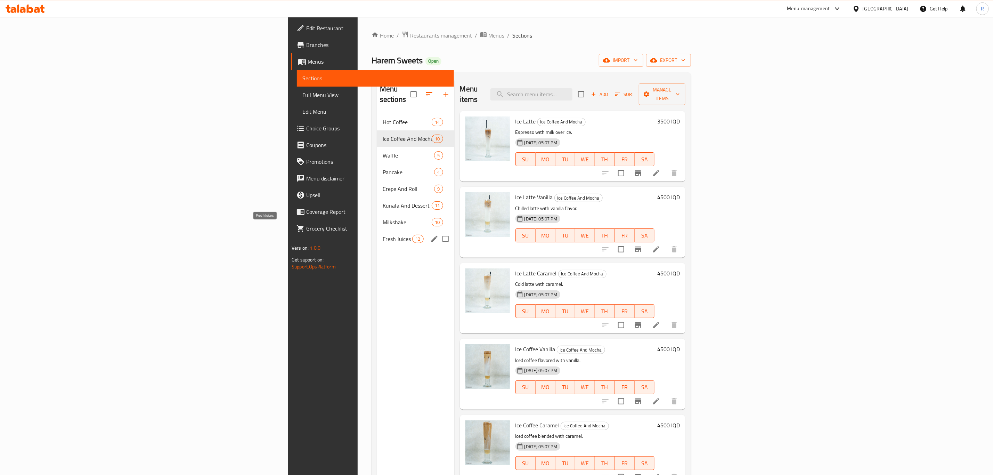
click at [383, 235] on span "Fresh Juices" at bounding box center [398, 239] width 30 height 8
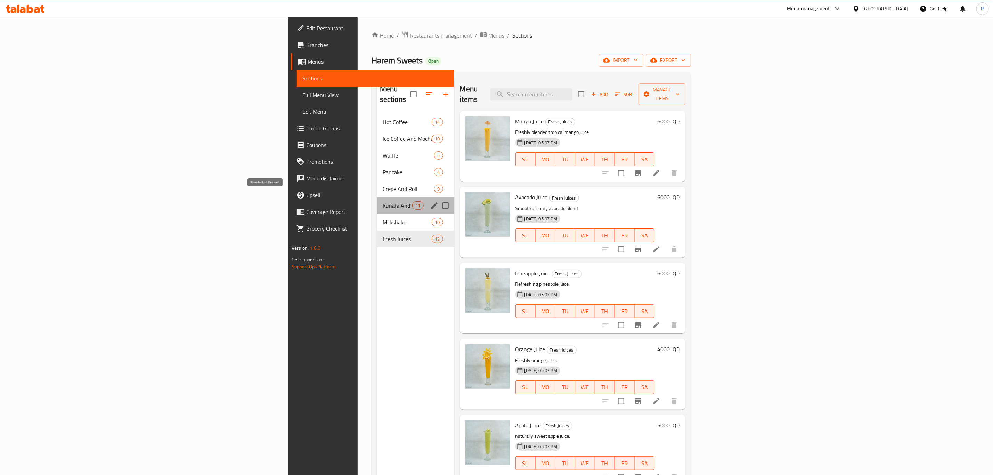
click at [383, 201] on span "Kunafa And Dessert" at bounding box center [398, 205] width 30 height 8
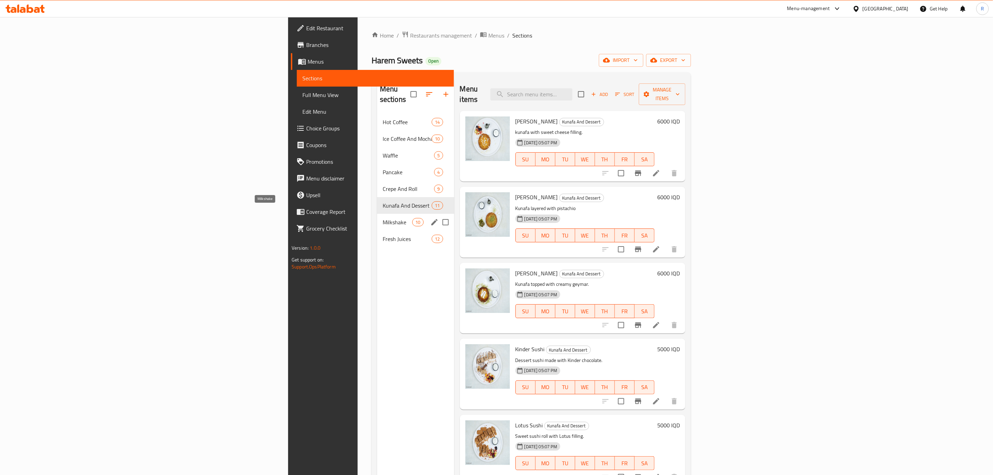
click at [383, 218] on span "Milkshake" at bounding box center [398, 222] width 30 height 8
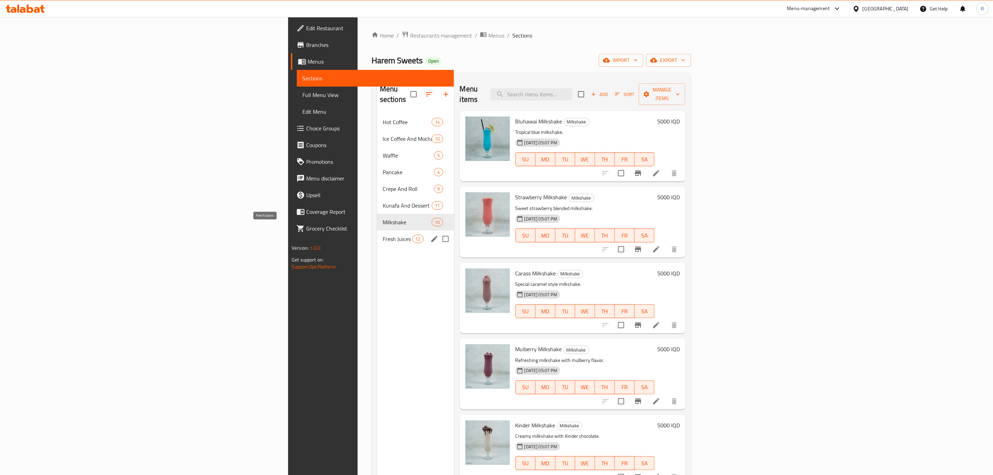
click at [383, 235] on span "Fresh Juices" at bounding box center [398, 239] width 30 height 8
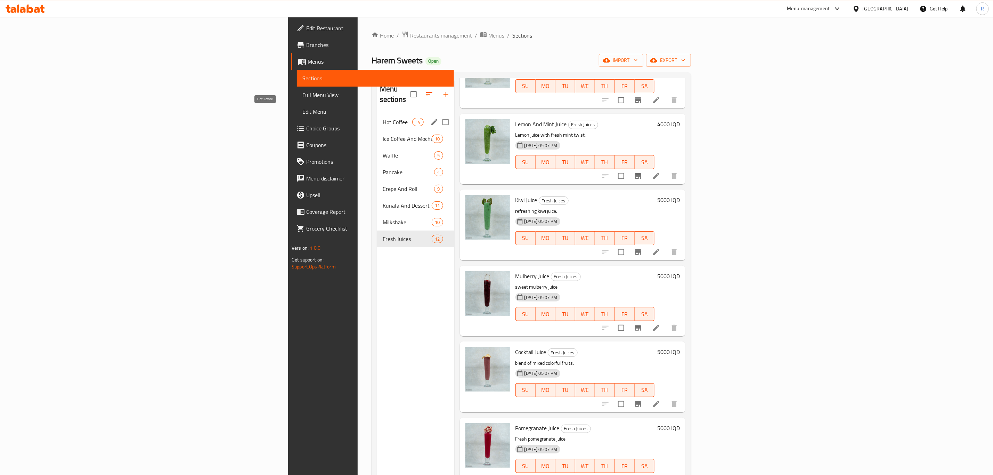
click at [383, 118] on span "Hot Coffee" at bounding box center [398, 122] width 30 height 8
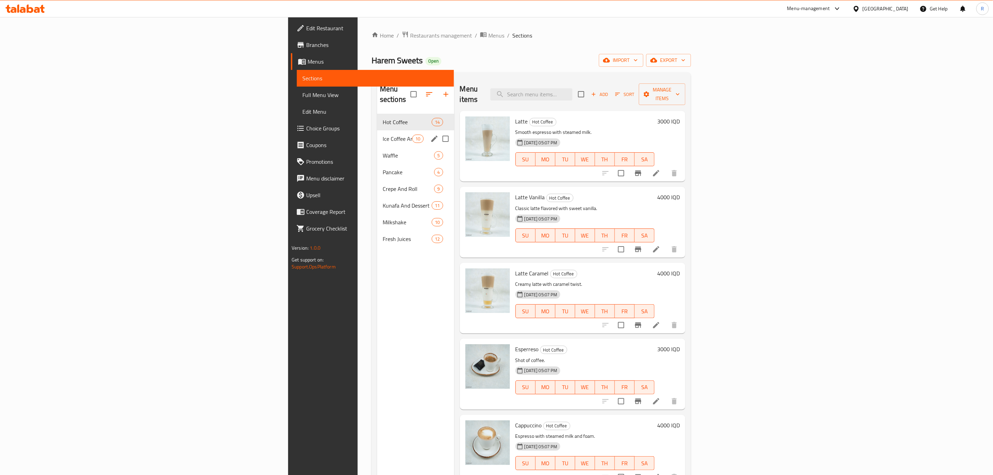
click at [383, 135] on span "Ice Coffee And Mocha" at bounding box center [398, 139] width 30 height 8
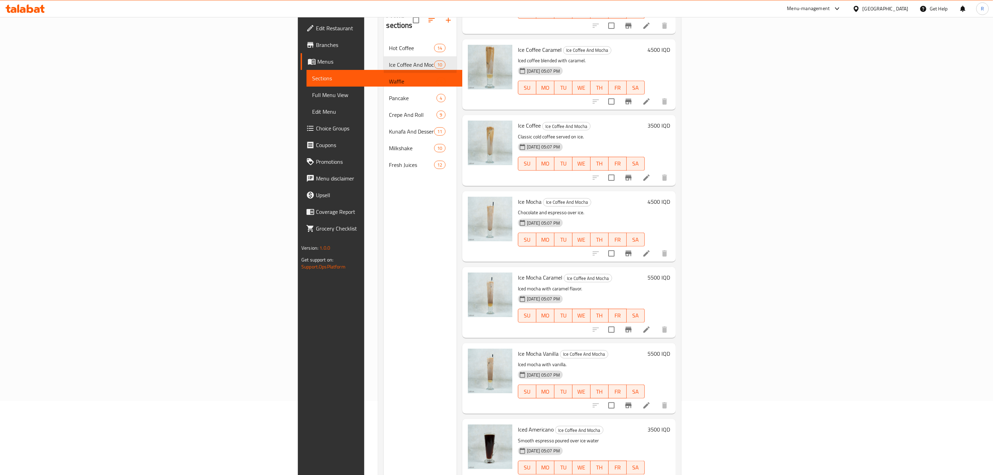
scroll to position [97, 0]
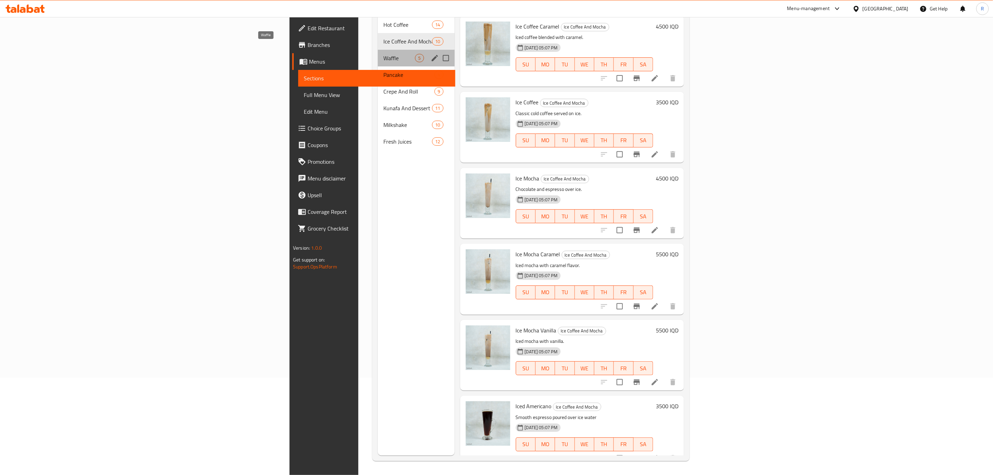
click at [384, 54] on span "Waffle" at bounding box center [400, 58] width 32 height 8
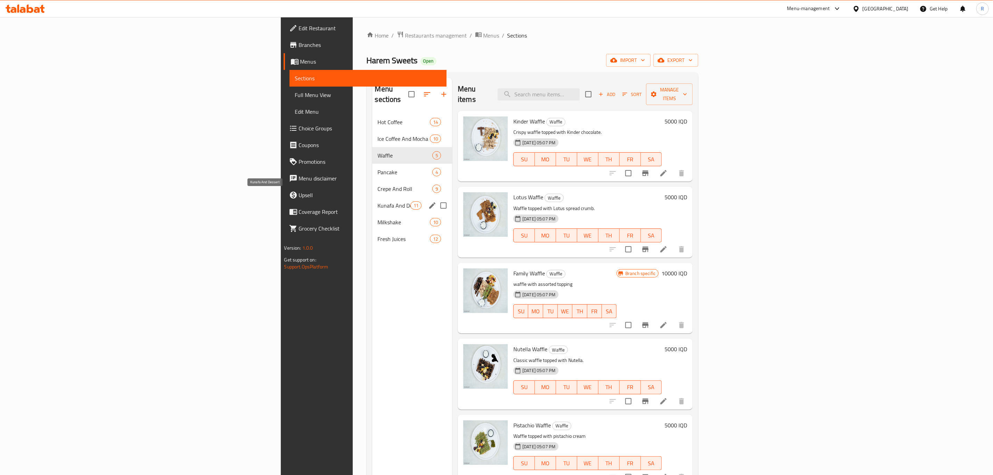
drag, startPoint x: 232, startPoint y: 197, endPoint x: 258, endPoint y: 205, distance: 27.1
click at [378, 201] on span "Kunafa And Dessert" at bounding box center [394, 205] width 33 height 8
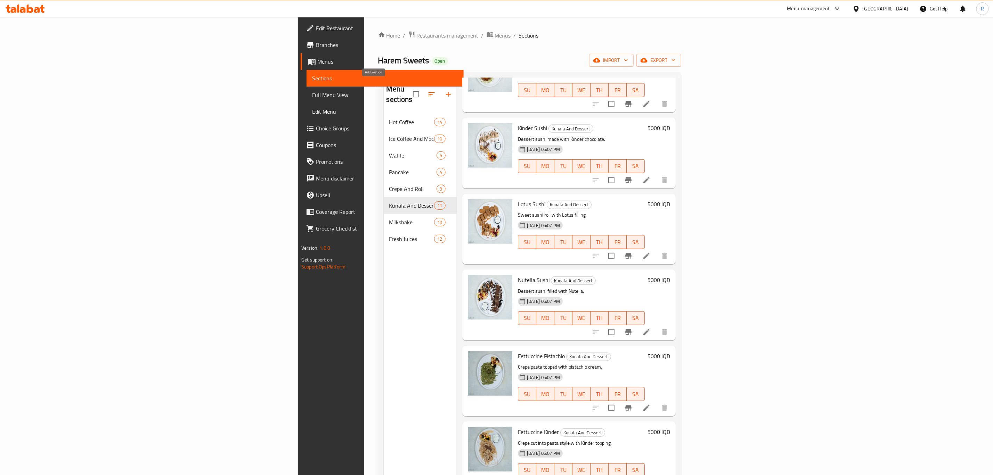
click at [444, 90] on icon "button" at bounding box center [448, 94] width 8 height 8
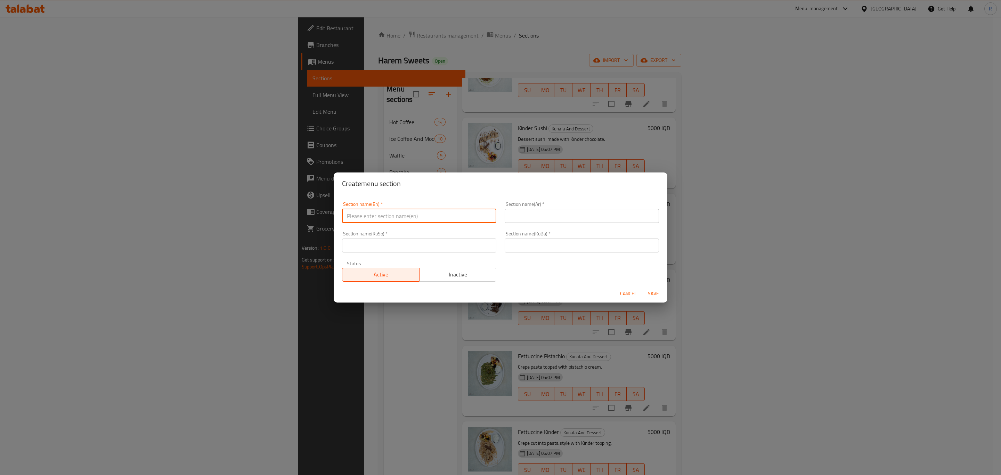
click at [385, 212] on input "text" at bounding box center [419, 216] width 154 height 14
type input "Kunafa"
click at [515, 217] on input "text" at bounding box center [582, 216] width 154 height 14
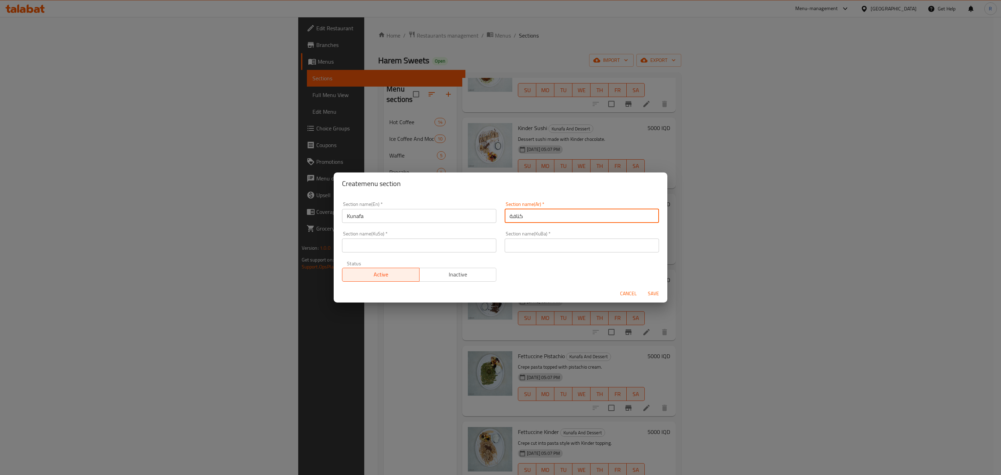
type input "كنافة"
click at [532, 247] on input "text" at bounding box center [582, 246] width 154 height 14
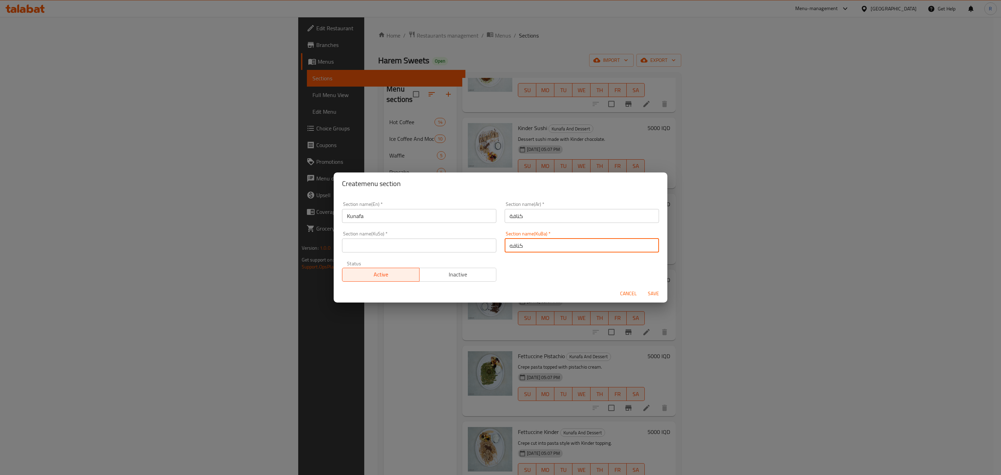
type input "كنافه"
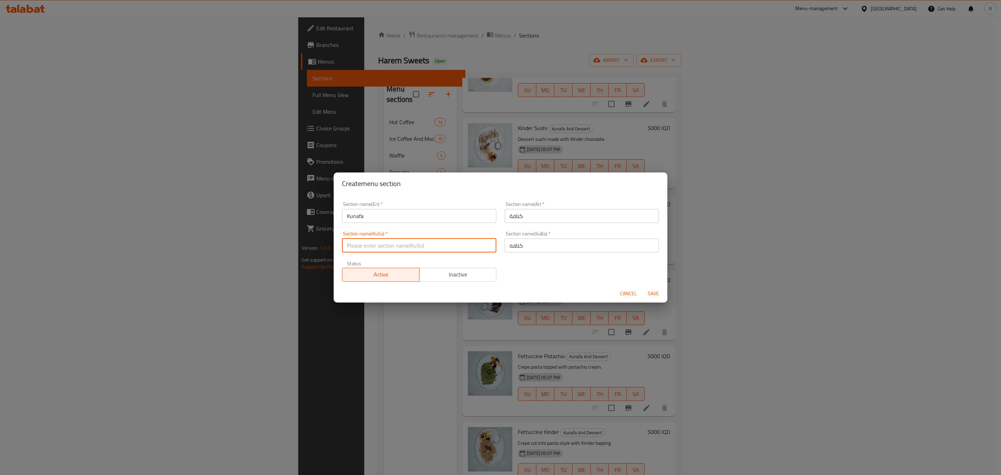
click at [455, 248] on input "text" at bounding box center [419, 246] width 154 height 14
paste input "كنافه"
type input "كنافه"
drag, startPoint x: 648, startPoint y: 293, endPoint x: 635, endPoint y: 347, distance: 55.9
click at [648, 296] on span "Save" at bounding box center [653, 293] width 17 height 9
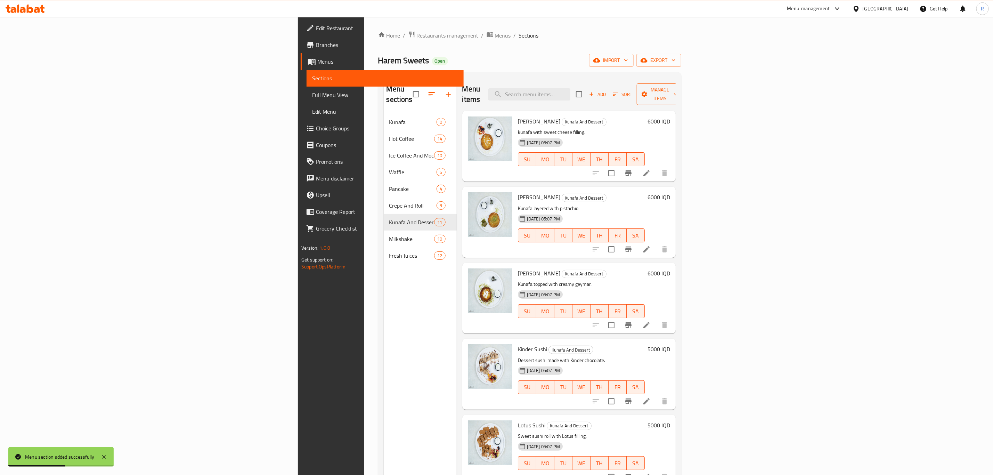
click at [678, 88] on span "Manage items" at bounding box center [660, 94] width 35 height 17
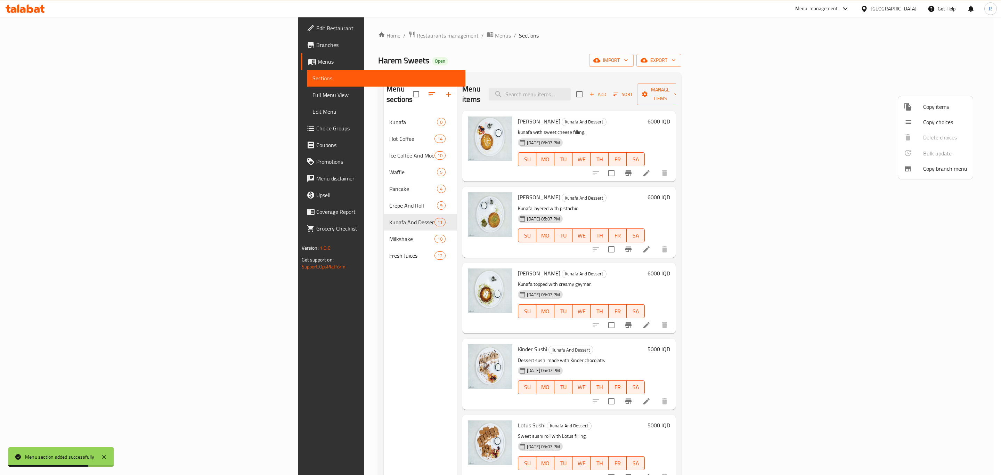
click at [942, 105] on span "Copy items" at bounding box center [945, 107] width 44 height 8
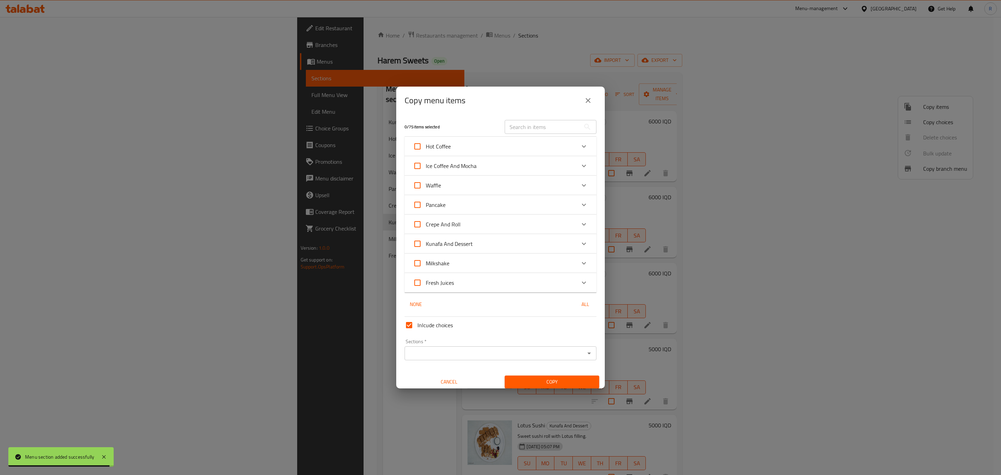
click at [580, 242] on icon "Expand" at bounding box center [584, 244] width 8 height 8
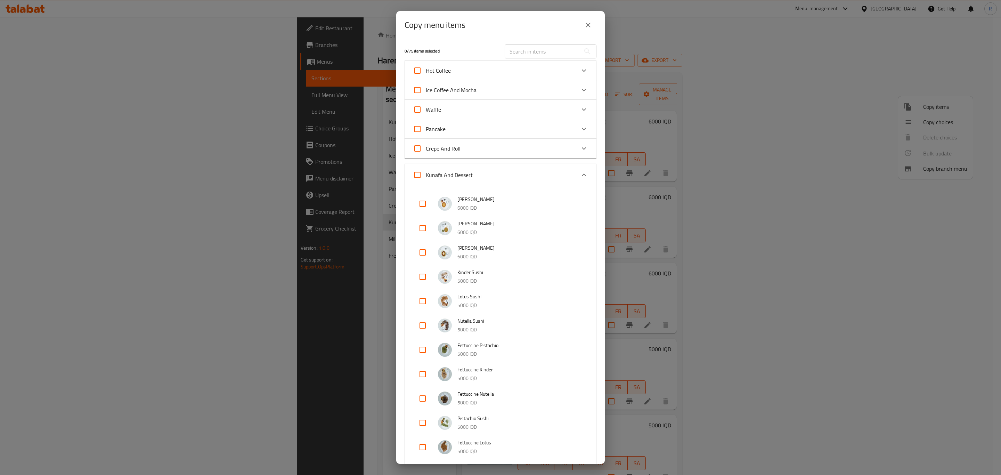
click at [416, 199] on input "checkbox" at bounding box center [422, 203] width 17 height 17
checkbox input "true"
drag, startPoint x: 419, startPoint y: 227, endPoint x: 421, endPoint y: 236, distance: 9.5
click at [419, 227] on input "checkbox" at bounding box center [422, 228] width 17 height 17
checkbox input "true"
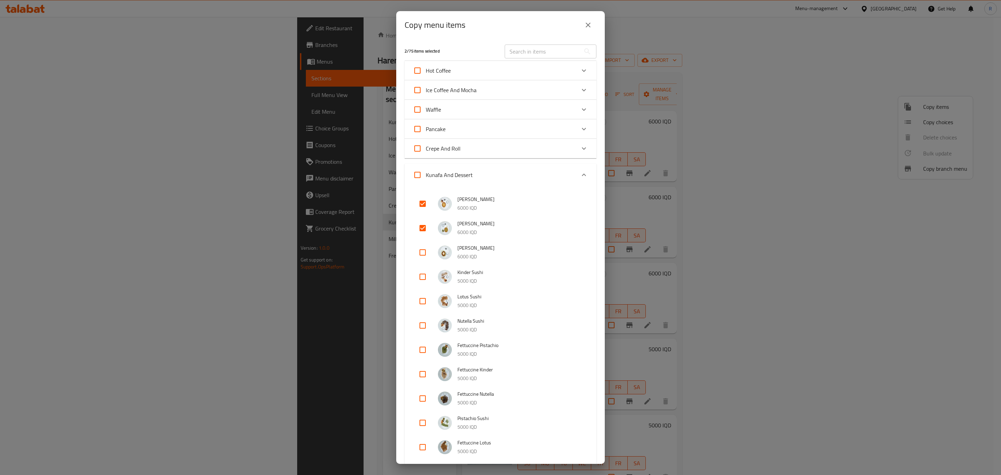
click at [421, 250] on input "checkbox" at bounding box center [422, 252] width 17 height 17
checkbox input "true"
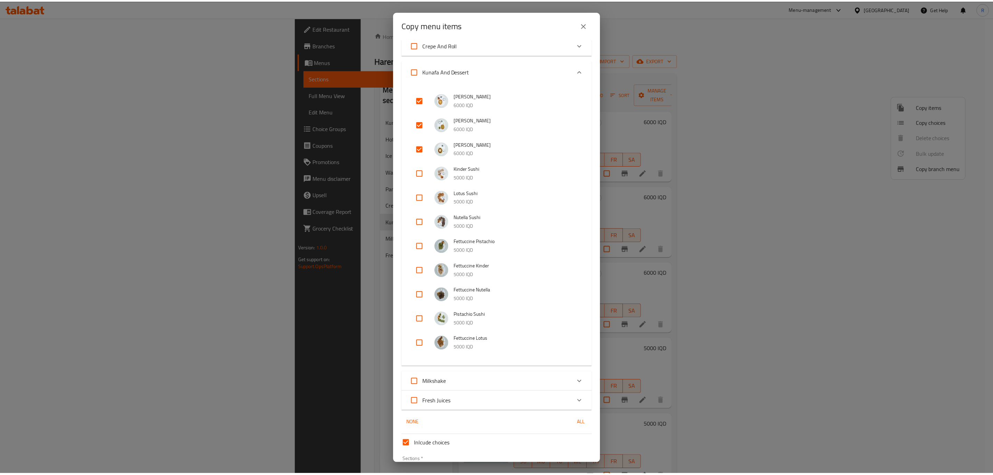
scroll to position [150, 0]
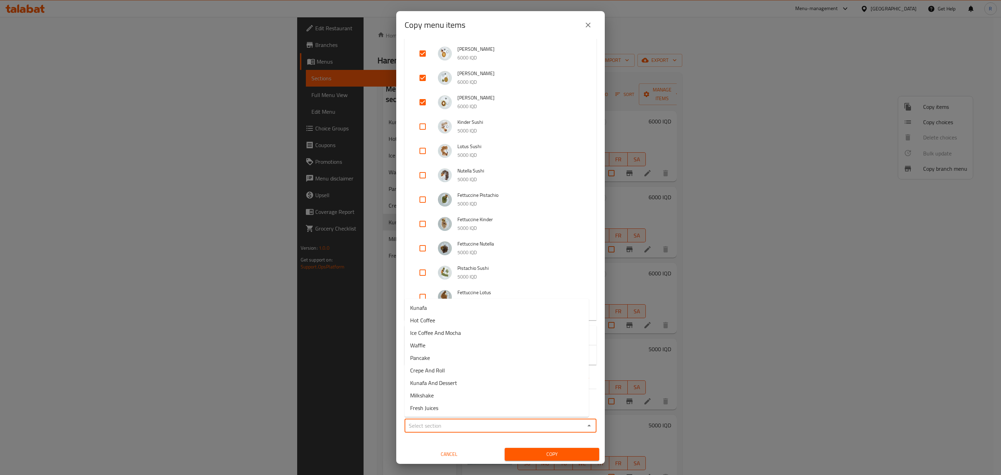
click at [462, 426] on input "Sections   *" at bounding box center [495, 426] width 176 height 10
click at [419, 306] on span "Kunafa" at bounding box center [418, 308] width 17 height 8
type input "Kunafa"
click at [516, 453] on span "Copy" at bounding box center [551, 454] width 83 height 9
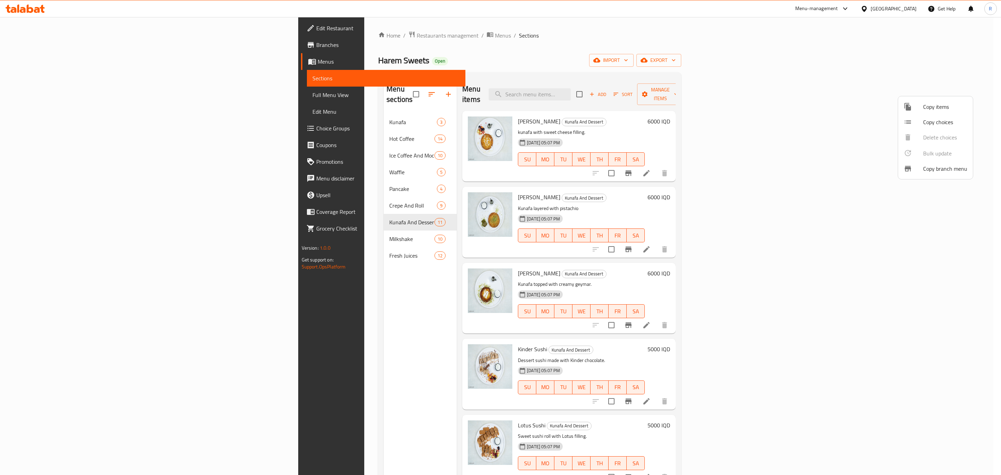
click at [383, 388] on div at bounding box center [500, 237] width 1001 height 475
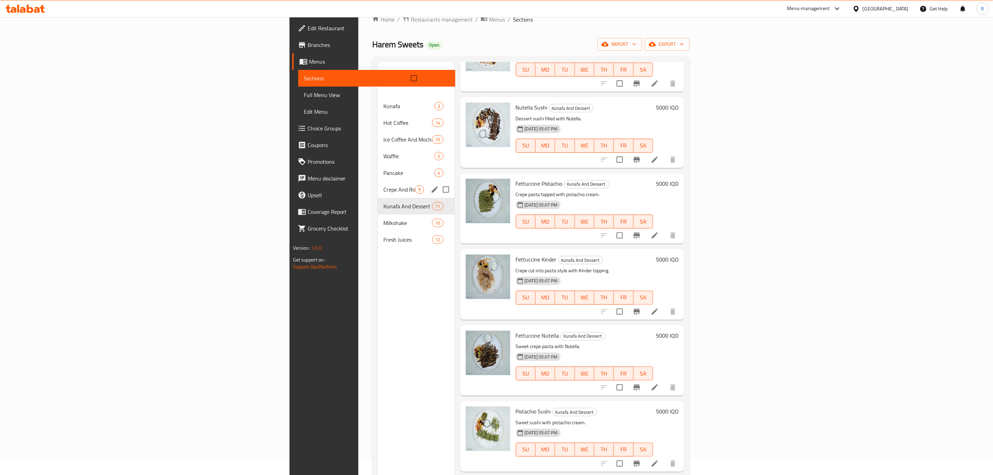
scroll to position [0, 0]
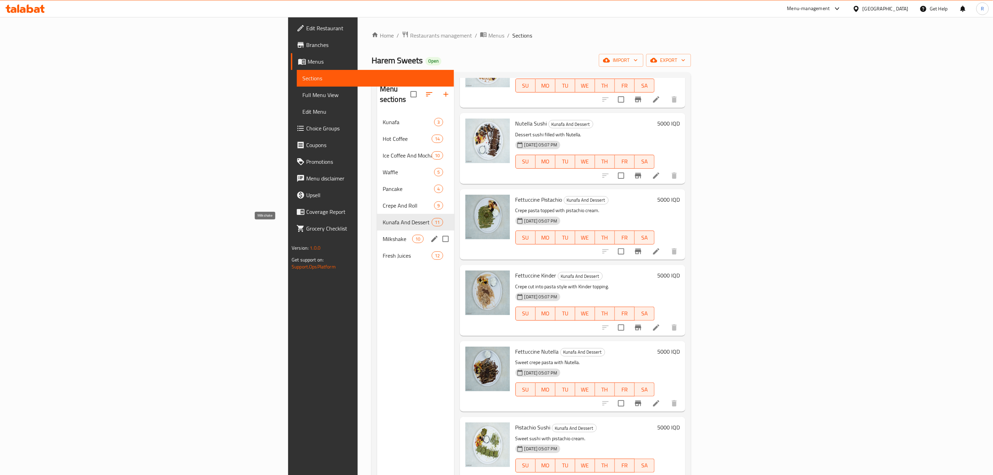
click at [383, 235] on span "Milkshake" at bounding box center [398, 239] width 30 height 8
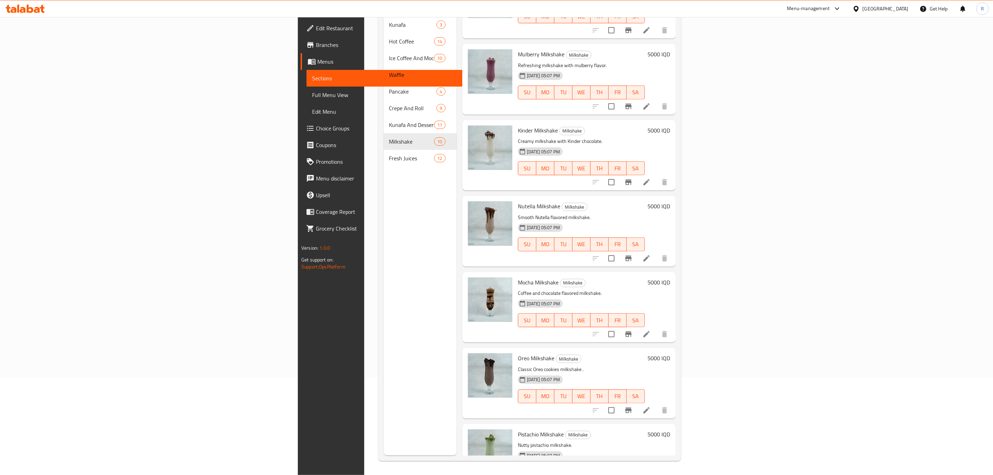
scroll to position [197, 0]
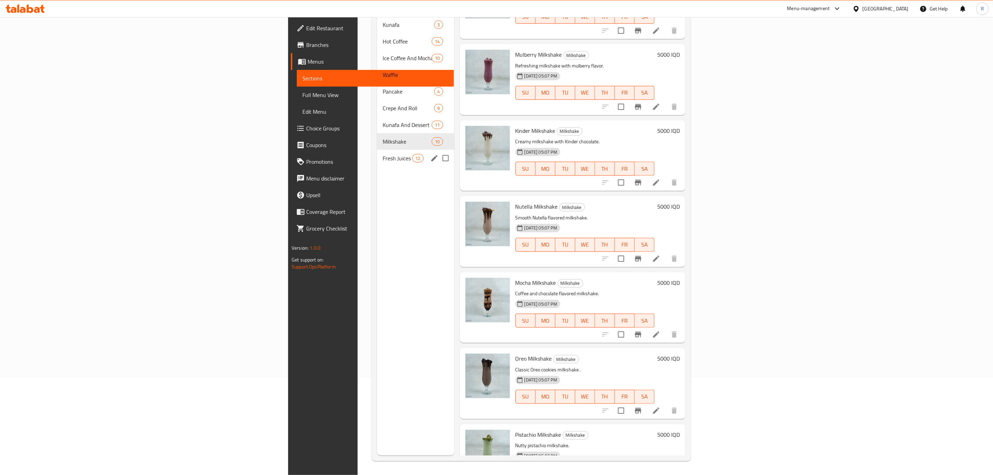
drag, startPoint x: 269, startPoint y: 150, endPoint x: 281, endPoint y: 154, distance: 12.2
click at [383, 154] on span "Fresh Juices" at bounding box center [398, 158] width 30 height 8
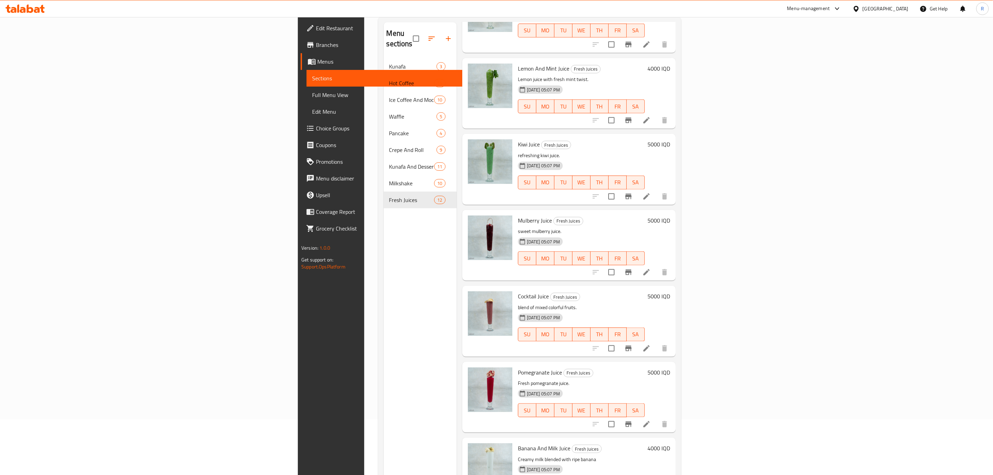
scroll to position [97, 0]
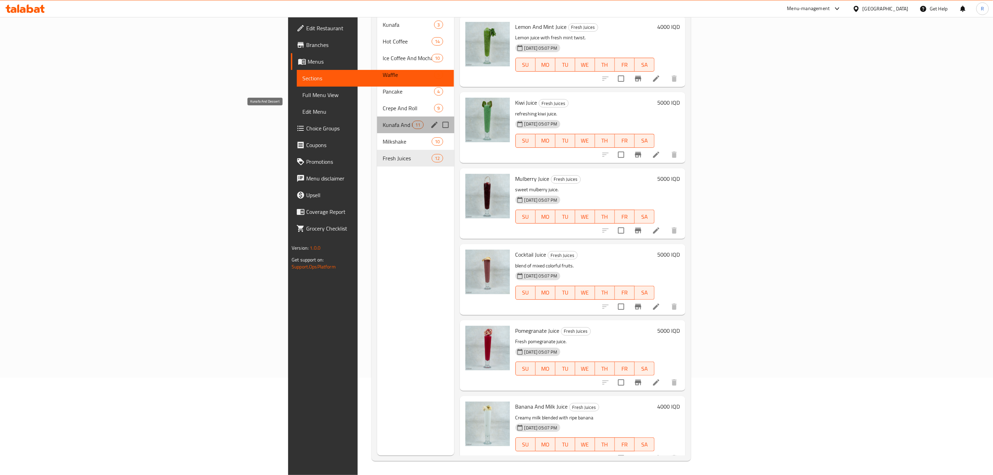
click at [383, 121] on span "Kunafa And Dessert" at bounding box center [398, 125] width 30 height 8
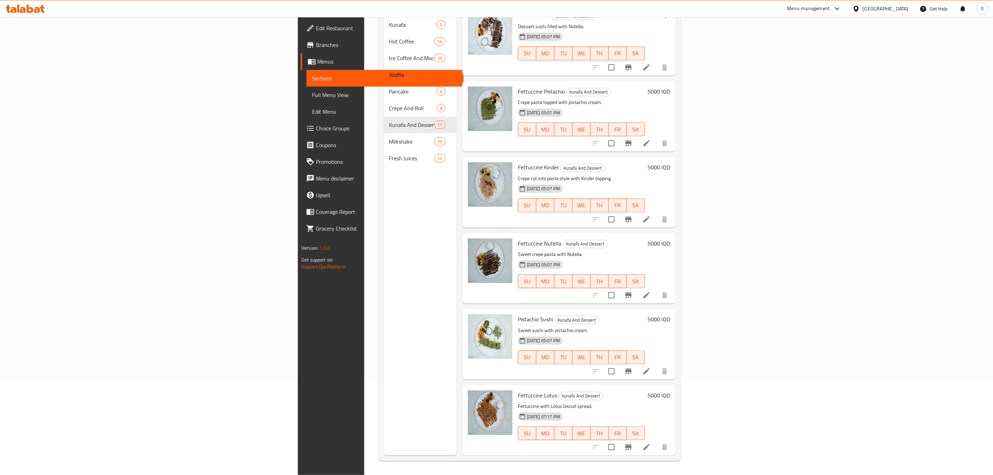
scroll to position [378, 0]
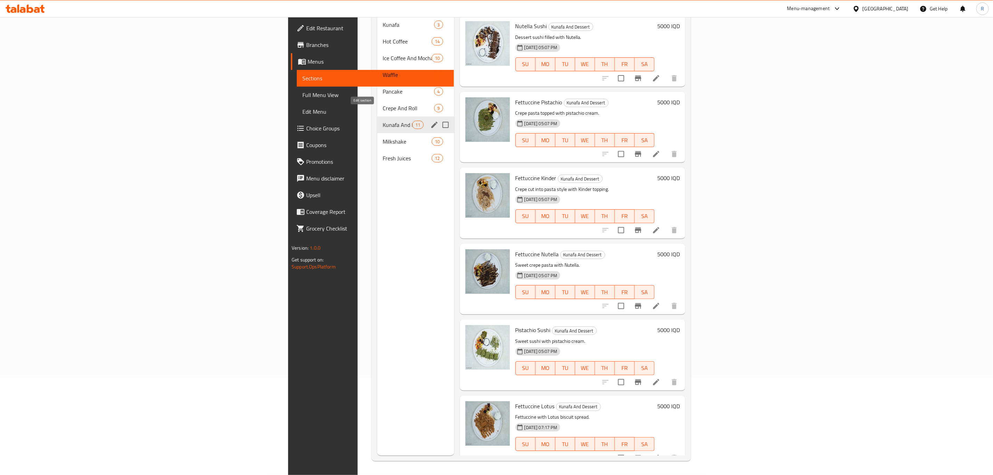
click at [431, 122] on icon "edit" at bounding box center [434, 125] width 6 height 6
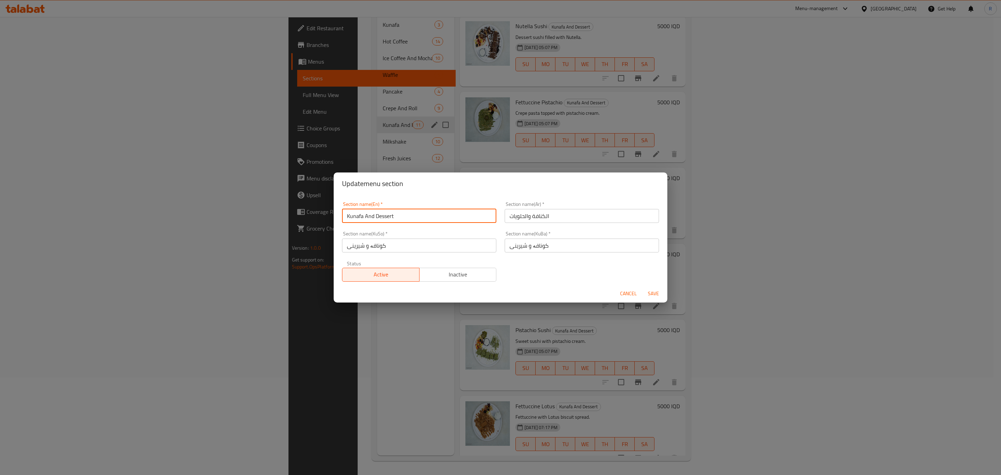
drag, startPoint x: 374, startPoint y: 216, endPoint x: 289, endPoint y: 218, distance: 85.2
click at [289, 218] on div "Update menu section Section name(En)   * Kunafa And Dessert Section name(En) * …" at bounding box center [500, 237] width 1001 height 475
type input "Dessert"
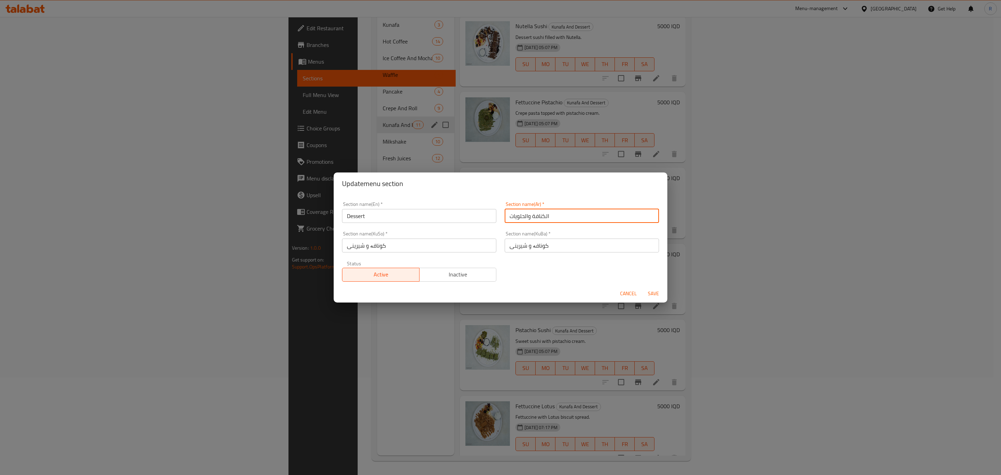
drag, startPoint x: 542, startPoint y: 218, endPoint x: 525, endPoint y: 219, distance: 17.4
click at [525, 219] on input "الكنافة والحلويات" at bounding box center [582, 216] width 154 height 14
type input "الحلويات"
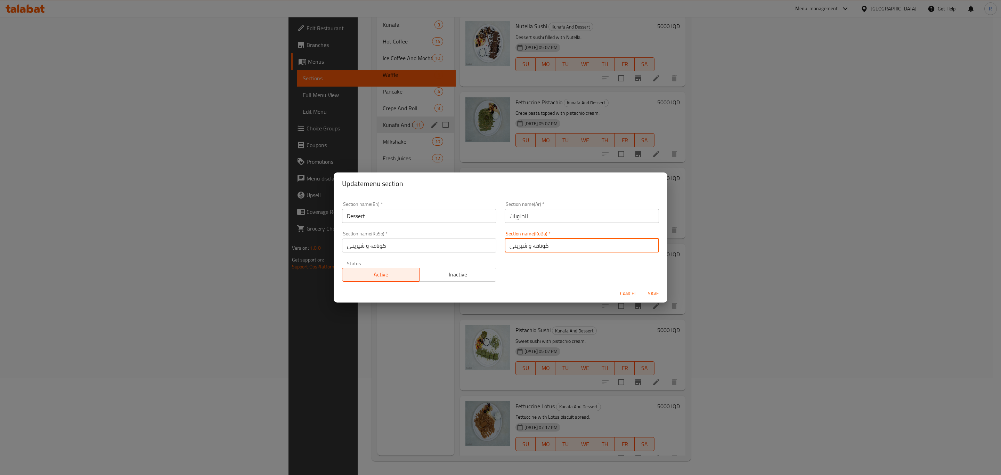
drag, startPoint x: 548, startPoint y: 246, endPoint x: 526, endPoint y: 248, distance: 22.3
click at [526, 248] on input "کونافە و شیرینی" at bounding box center [582, 246] width 154 height 14
type input "شیرینی"
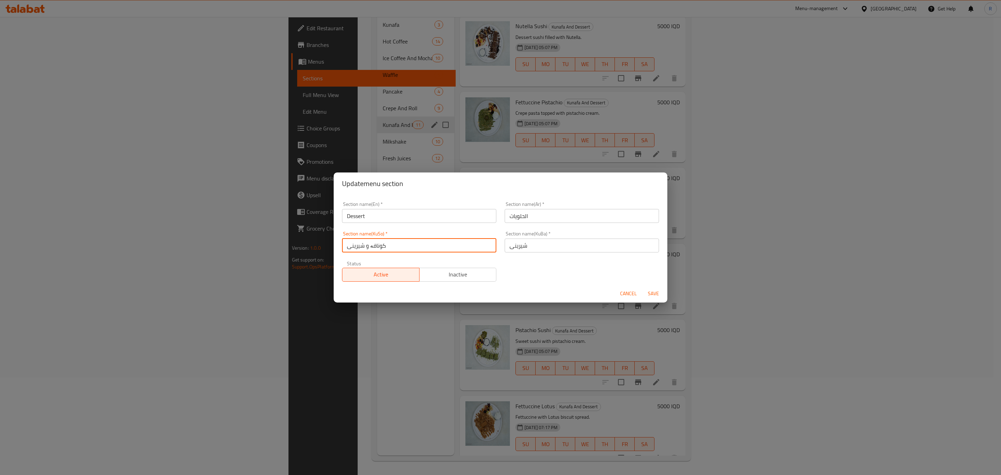
drag, startPoint x: 388, startPoint y: 241, endPoint x: 366, endPoint y: 247, distance: 22.7
click at [366, 247] on input "کونافە و شیرینی" at bounding box center [419, 246] width 154 height 14
type input "شیرینی"
click at [655, 294] on span "Save" at bounding box center [653, 293] width 17 height 9
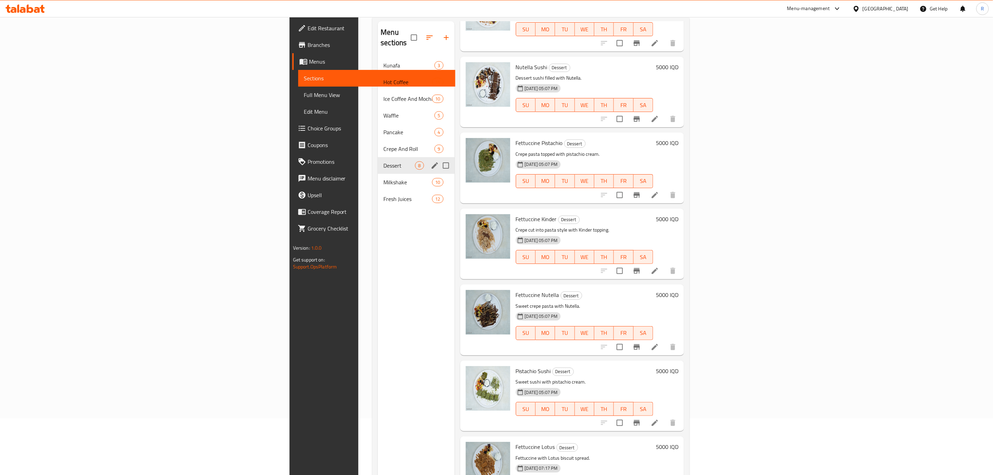
scroll to position [0, 0]
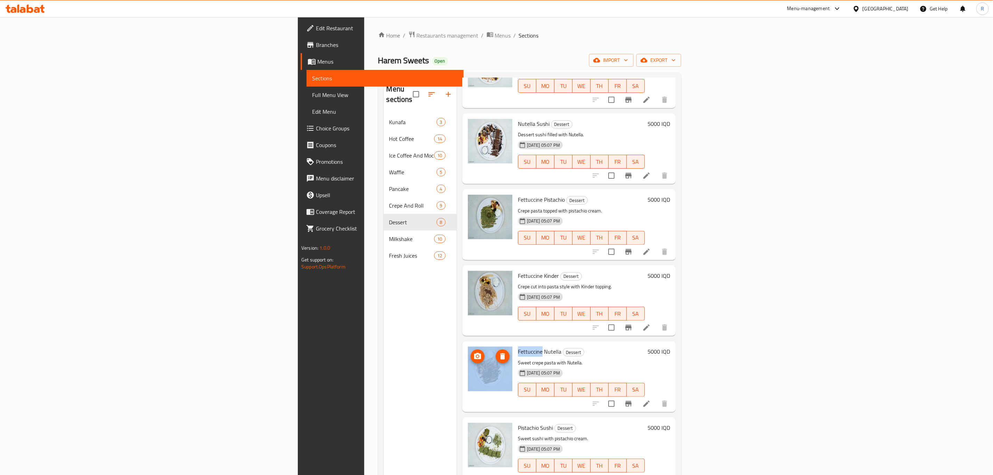
drag, startPoint x: 467, startPoint y: 341, endPoint x: 426, endPoint y: 342, distance: 41.4
click at [465, 344] on div "Fettuccine Nutella Dessert Sweet crepe pasta with Nutella. 10-09-2025 05:07 PM …" at bounding box center [569, 376] width 208 height 65
click at [515, 344] on div "Fettuccine Nutella Dessert Sweet crepe pasta with Nutella. 10-09-2025 05:07 PM …" at bounding box center [581, 376] width 132 height 65
drag, startPoint x: 466, startPoint y: 341, endPoint x: 446, endPoint y: 342, distance: 19.8
click at [518, 346] on span "Fettuccine Nutella" at bounding box center [539, 351] width 43 height 10
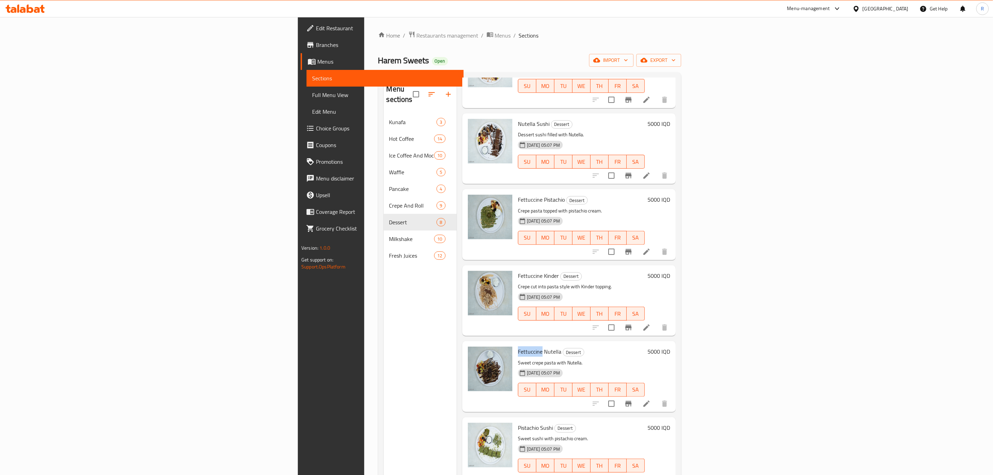
drag, startPoint x: 467, startPoint y: 338, endPoint x: 441, endPoint y: 339, distance: 26.8
click at [515, 344] on div "Fettuccine Nutella Dessert Sweet crepe pasta with Nutella. 10-09-2025 05:07 PM …" at bounding box center [581, 376] width 132 height 65
copy span "Fettuccine"
click at [457, 264] on div "Menu items Add Sort Manage items Kinder Sushi Dessert Dessert sushi made with K…" at bounding box center [566, 315] width 219 height 475
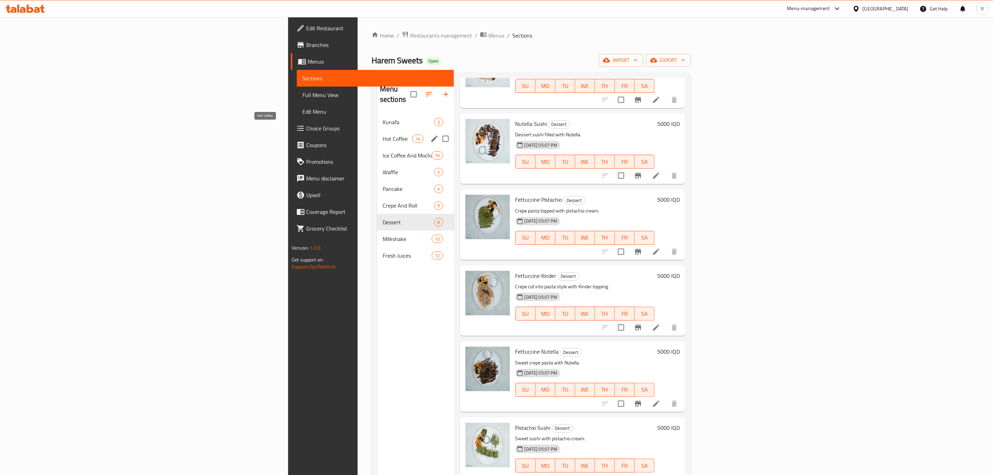
drag, startPoint x: 214, startPoint y: 127, endPoint x: 231, endPoint y: 134, distance: 18.1
click at [383, 135] on span "Hot Coffee" at bounding box center [398, 139] width 30 height 8
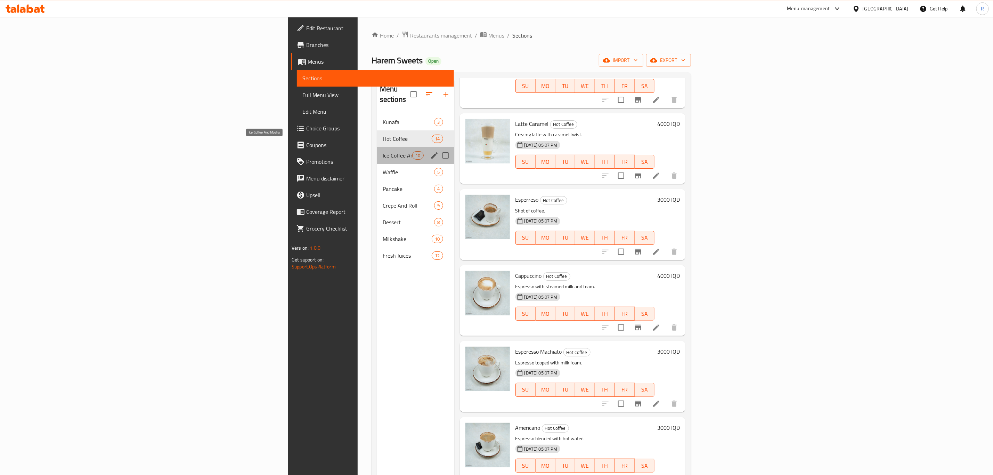
click at [383, 151] on span "Ice Coffee And Mocha" at bounding box center [398, 155] width 30 height 8
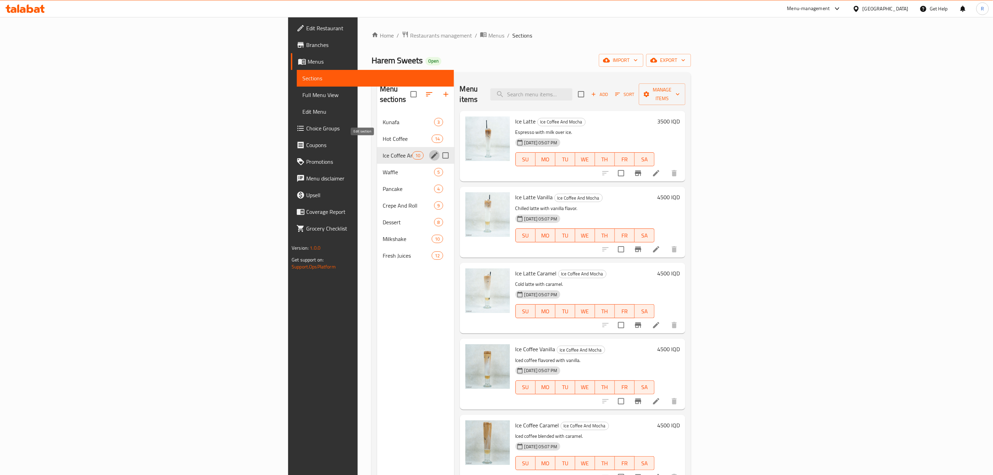
click at [431, 152] on icon "edit" at bounding box center [434, 155] width 6 height 6
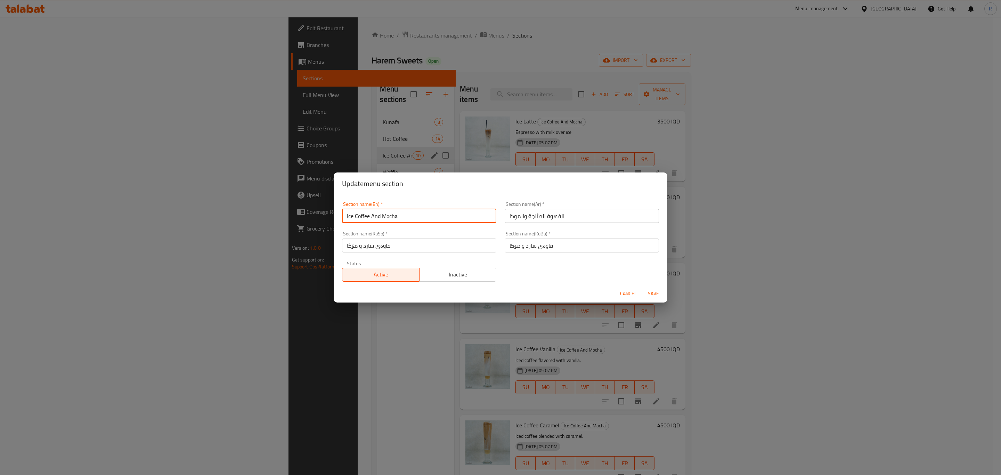
drag, startPoint x: 419, startPoint y: 217, endPoint x: 371, endPoint y: 217, distance: 48.0
click at [371, 217] on input "Ice Coffee And Mocha" at bounding box center [419, 216] width 154 height 14
type input "Ice Coffee"
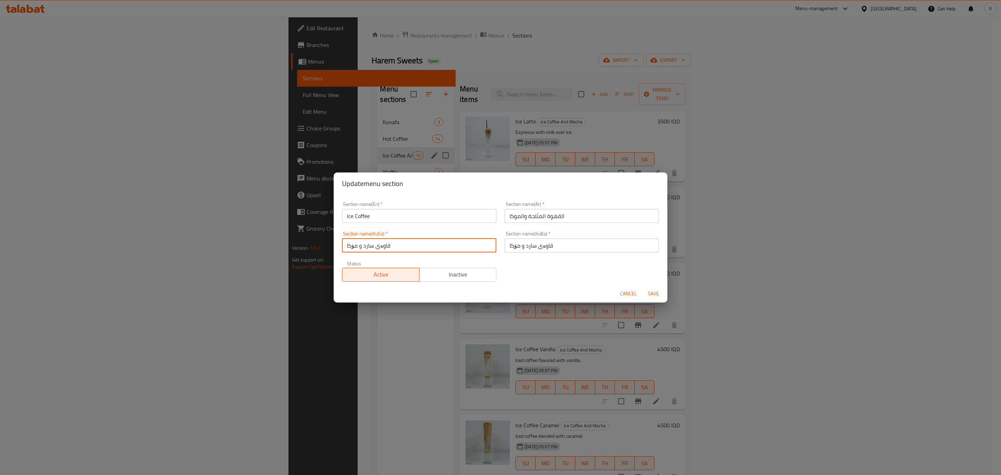
drag, startPoint x: 362, startPoint y: 244, endPoint x: 335, endPoint y: 246, distance: 27.5
click at [335, 246] on div "Section name(En)   * Ice Coffee Section name(En) * Section name(Ar)   * القهوة …" at bounding box center [501, 240] width 334 height 90
type input "قاوەی سارد"
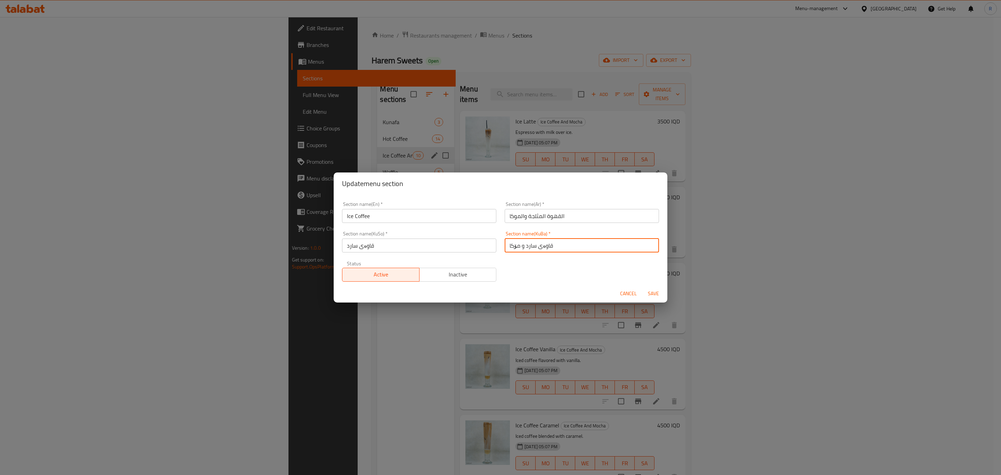
drag, startPoint x: 517, startPoint y: 247, endPoint x: 485, endPoint y: 248, distance: 32.4
click at [485, 248] on div "Section name(En)   * Ice Coffee Section name(En) * Section name(Ar)   * القهوة …" at bounding box center [500, 241] width 325 height 88
drag, startPoint x: 509, startPoint y: 243, endPoint x: 500, endPoint y: 247, distance: 10.2
click at [501, 247] on div "Section name(KuBa)   * قاوەی سارد و Section name(KuBa) *" at bounding box center [582, 242] width 163 height 30
type input "قاوەی سارد"
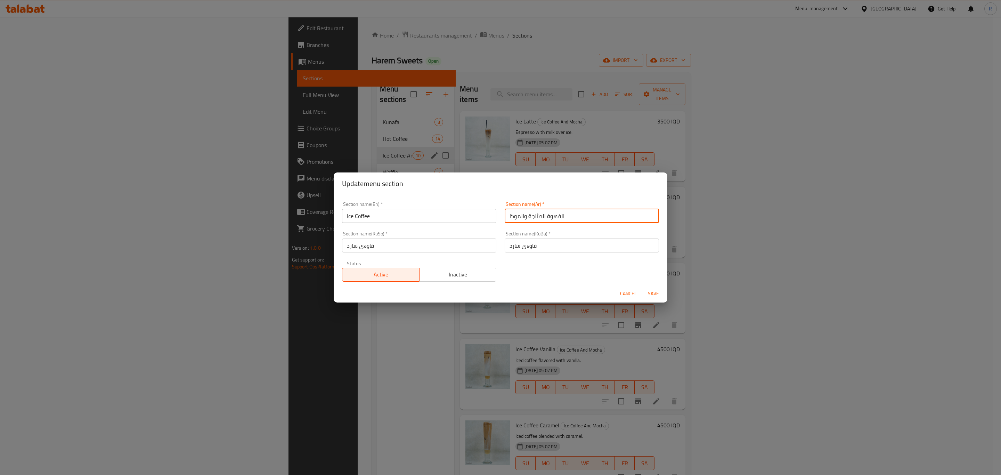
drag, startPoint x: 524, startPoint y: 216, endPoint x: 510, endPoint y: 224, distance: 15.7
click at [491, 220] on div "Section name(En)   * Ice Coffee Section name(En) * Section name(Ar)   * القهوة …" at bounding box center [500, 241] width 325 height 88
type input "القهوة المثلجة"
click at [657, 293] on span "Save" at bounding box center [653, 293] width 17 height 9
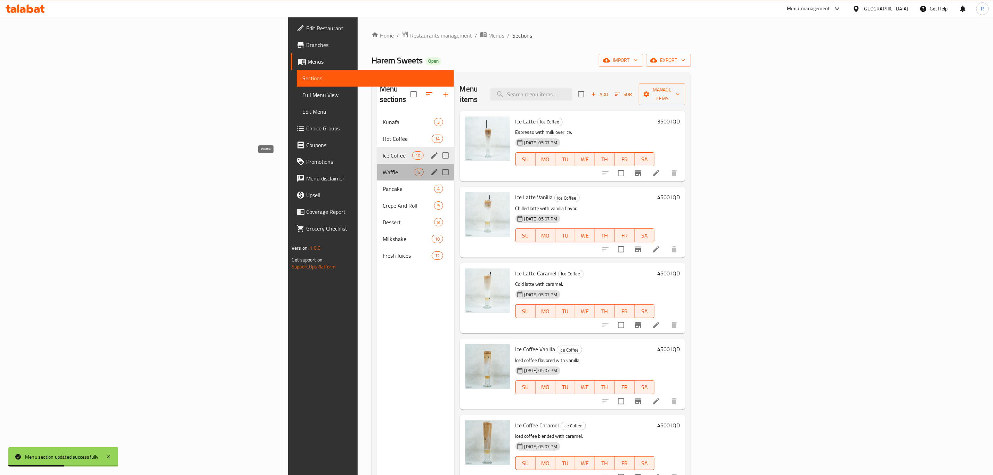
click at [383, 168] on span "Waffle" at bounding box center [399, 172] width 32 height 8
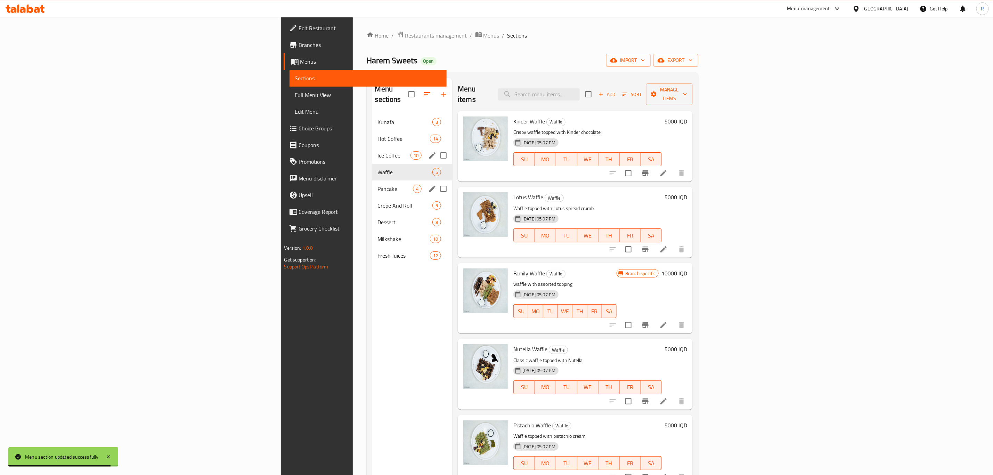
click at [378, 185] on span "Pancake" at bounding box center [395, 189] width 35 height 8
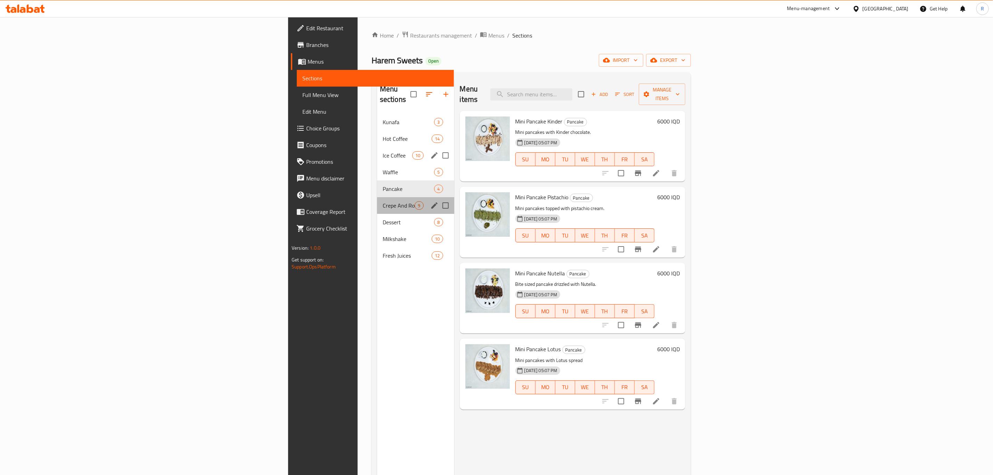
click at [377, 197] on div "Crepe And Roll 9" at bounding box center [415, 205] width 77 height 17
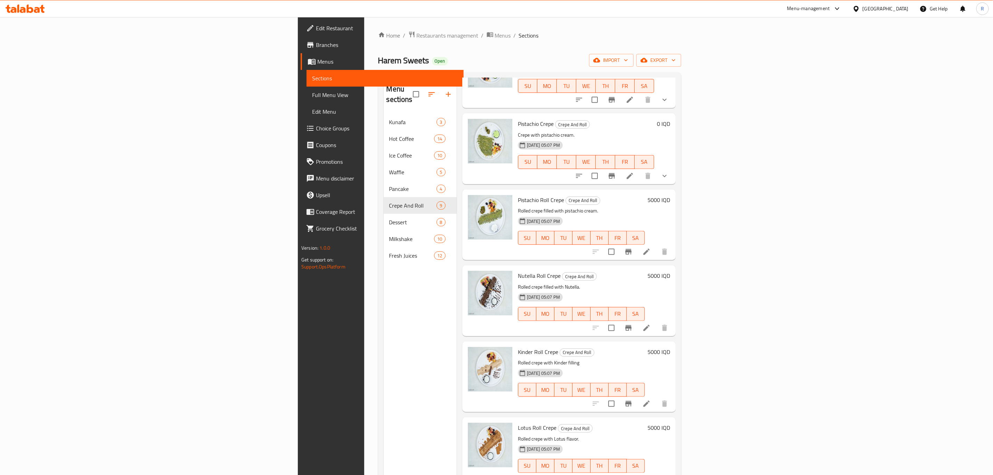
click at [25, 11] on icon at bounding box center [23, 10] width 6 height 6
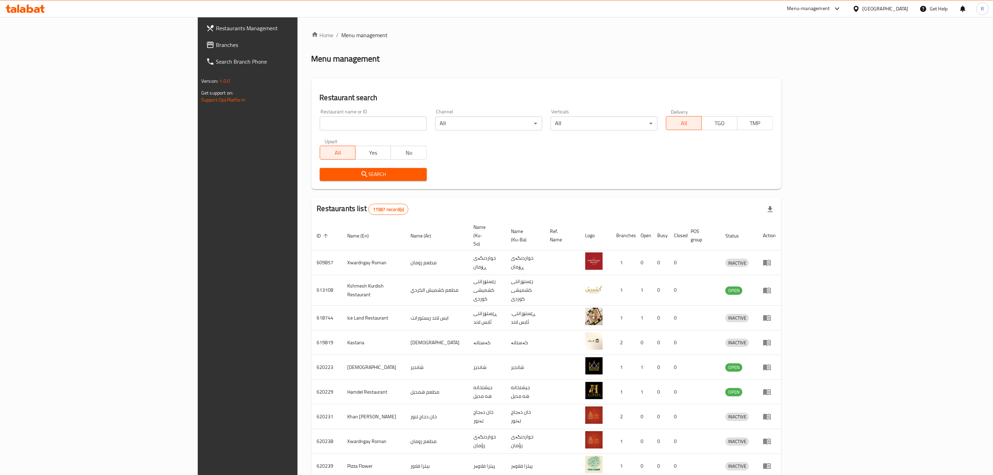
click at [320, 123] on input "search" at bounding box center [373, 123] width 107 height 14
type input "kebab ant"
click at [325, 170] on span "Search" at bounding box center [373, 174] width 96 height 9
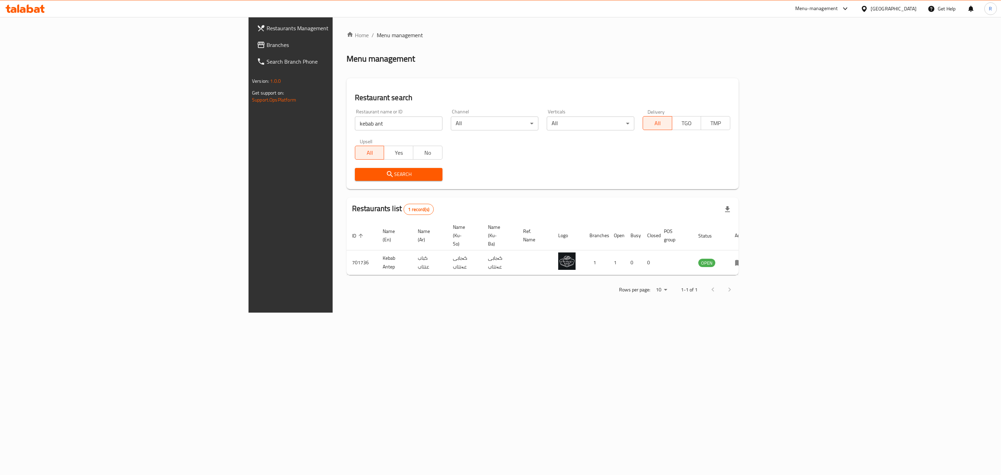
click at [753, 259] on table "ID sorted ascending Name (En) Name (Ar) Name (Ku-So) Name (Ku-Ba) Ref. Name Log…" at bounding box center [550, 248] width 407 height 54
click at [743, 258] on icon "enhanced table" at bounding box center [739, 262] width 8 height 8
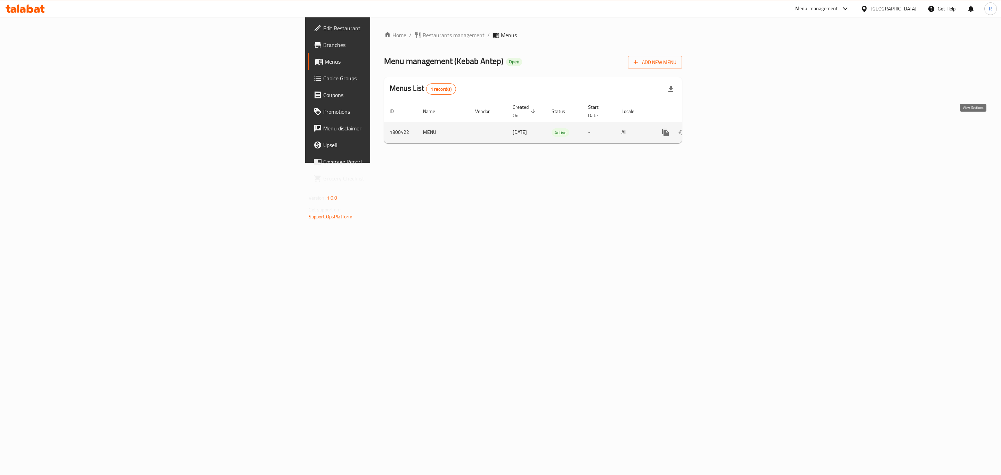
click at [720, 128] on icon "enhanced table" at bounding box center [716, 132] width 8 height 8
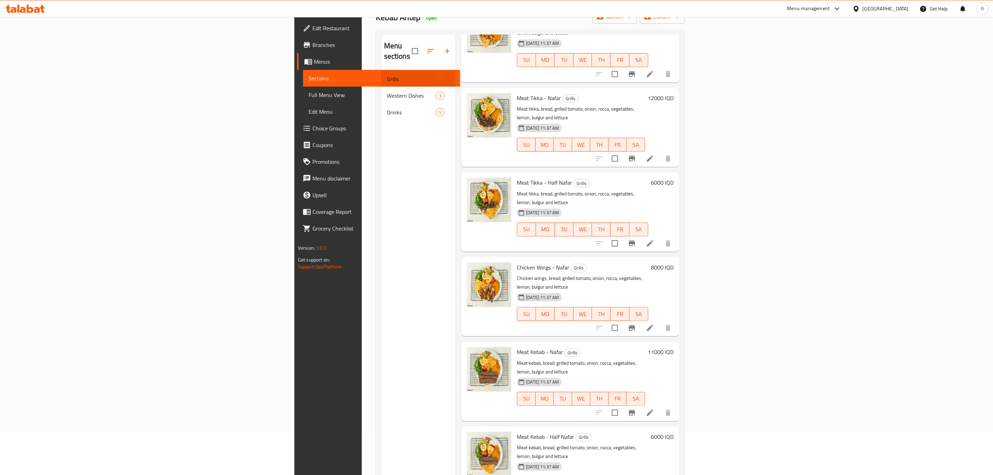
scroll to position [97, 0]
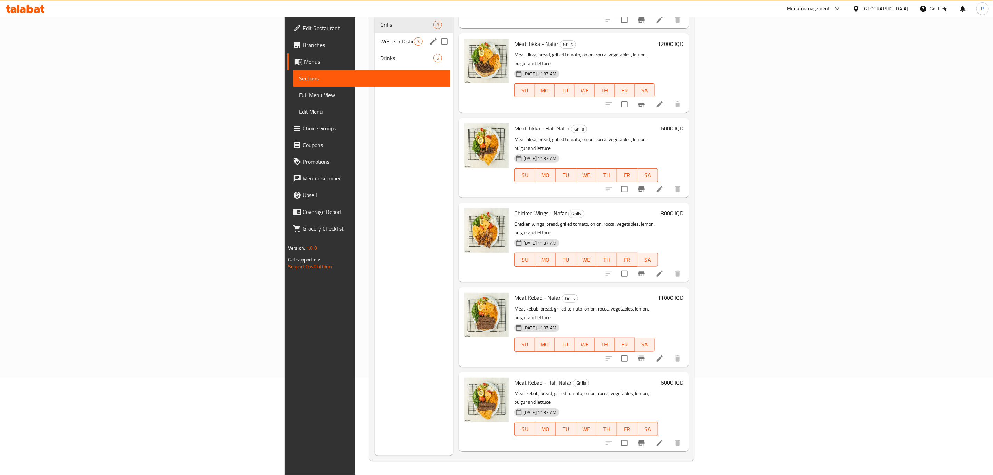
click at [380, 37] on span "Western Dishes" at bounding box center [397, 41] width 34 height 8
